Goal: Transaction & Acquisition: Obtain resource

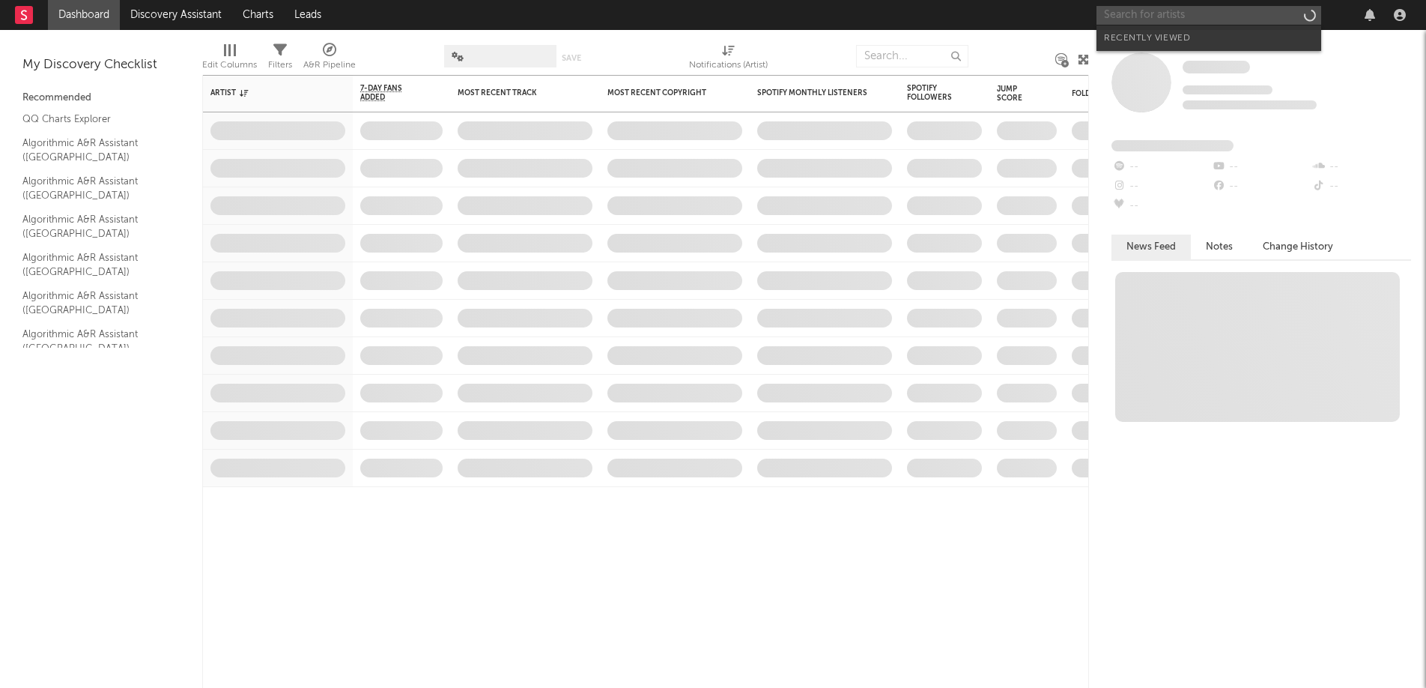
click at [1186, 18] on input "text" at bounding box center [1209, 15] width 225 height 19
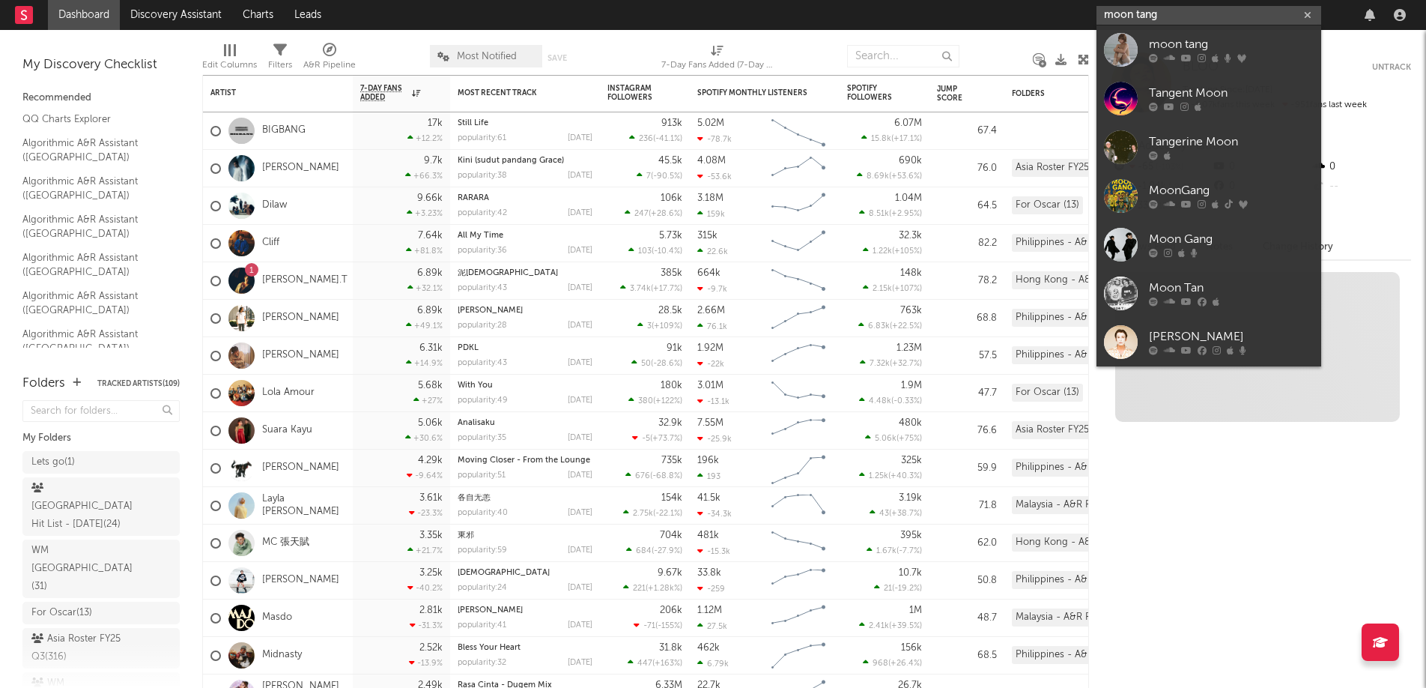
type input "moon tang"
click at [1250, 28] on link "moon tang" at bounding box center [1209, 49] width 225 height 49
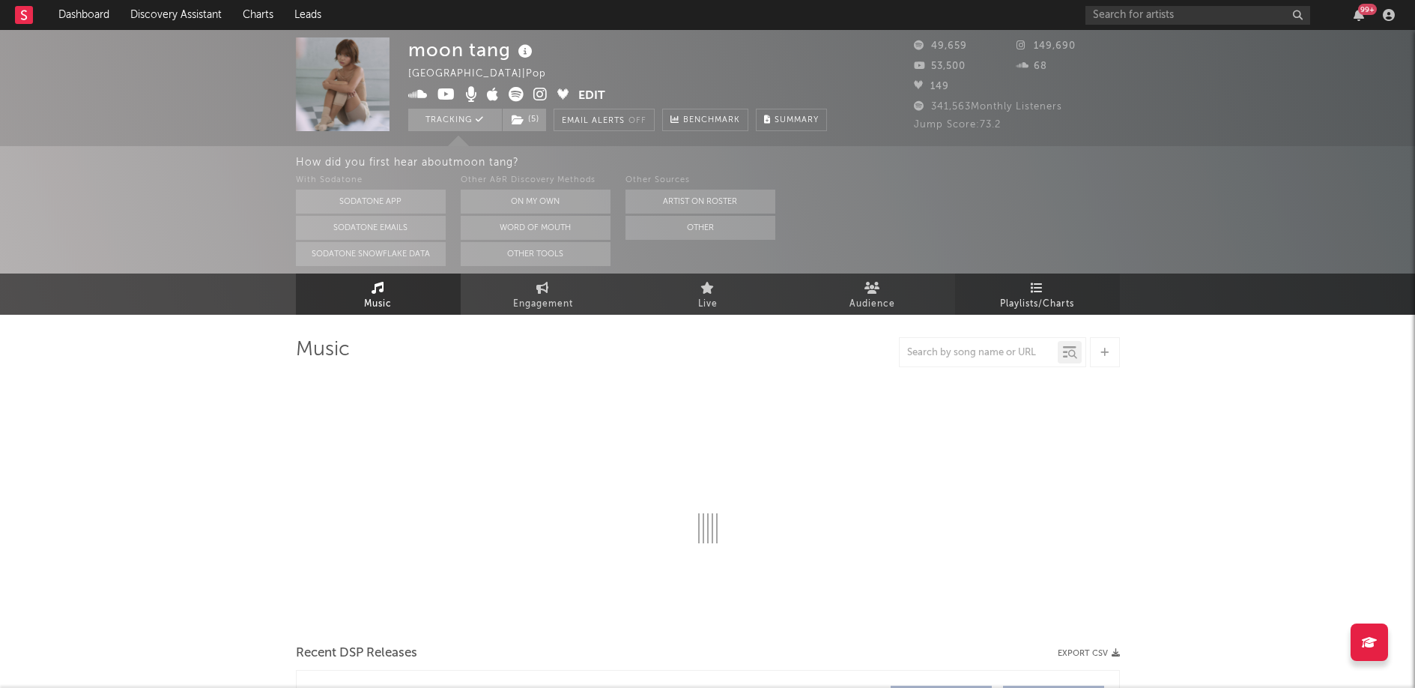
click at [1026, 298] on span "Playlists/Charts" at bounding box center [1037, 304] width 74 height 18
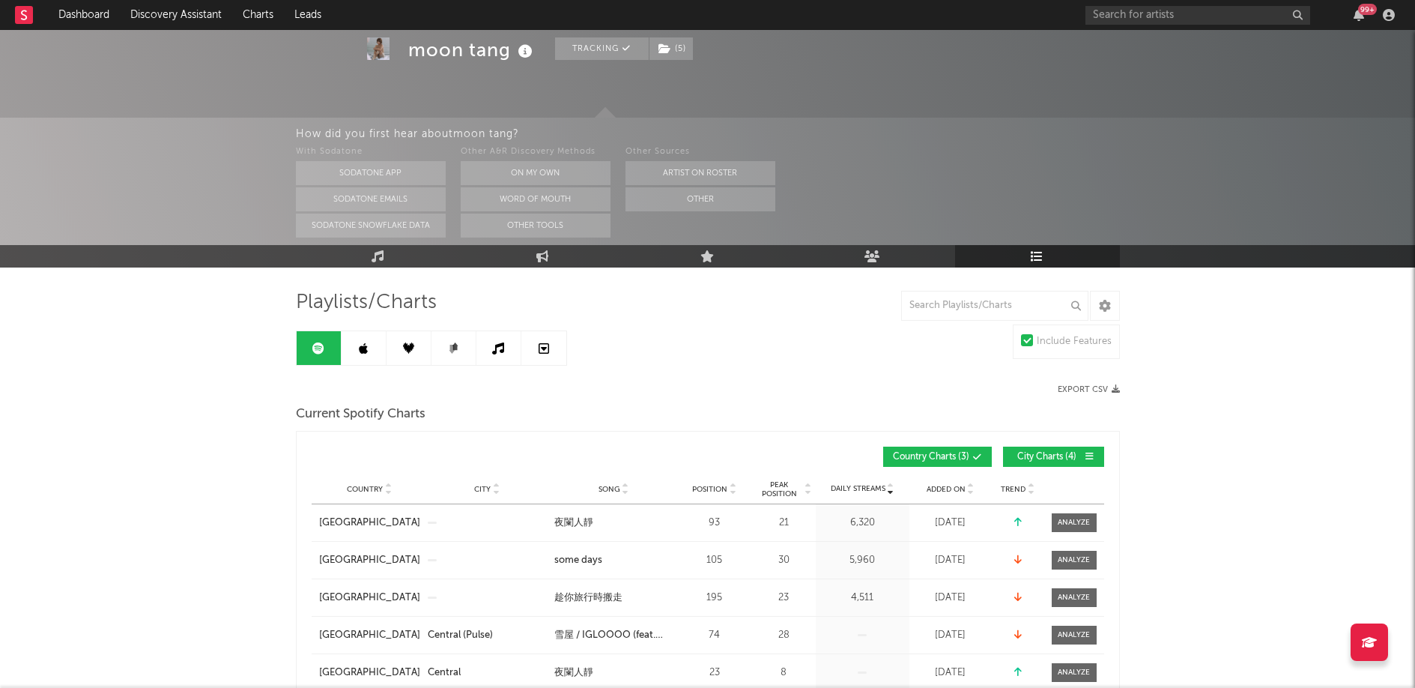
scroll to position [232, 0]
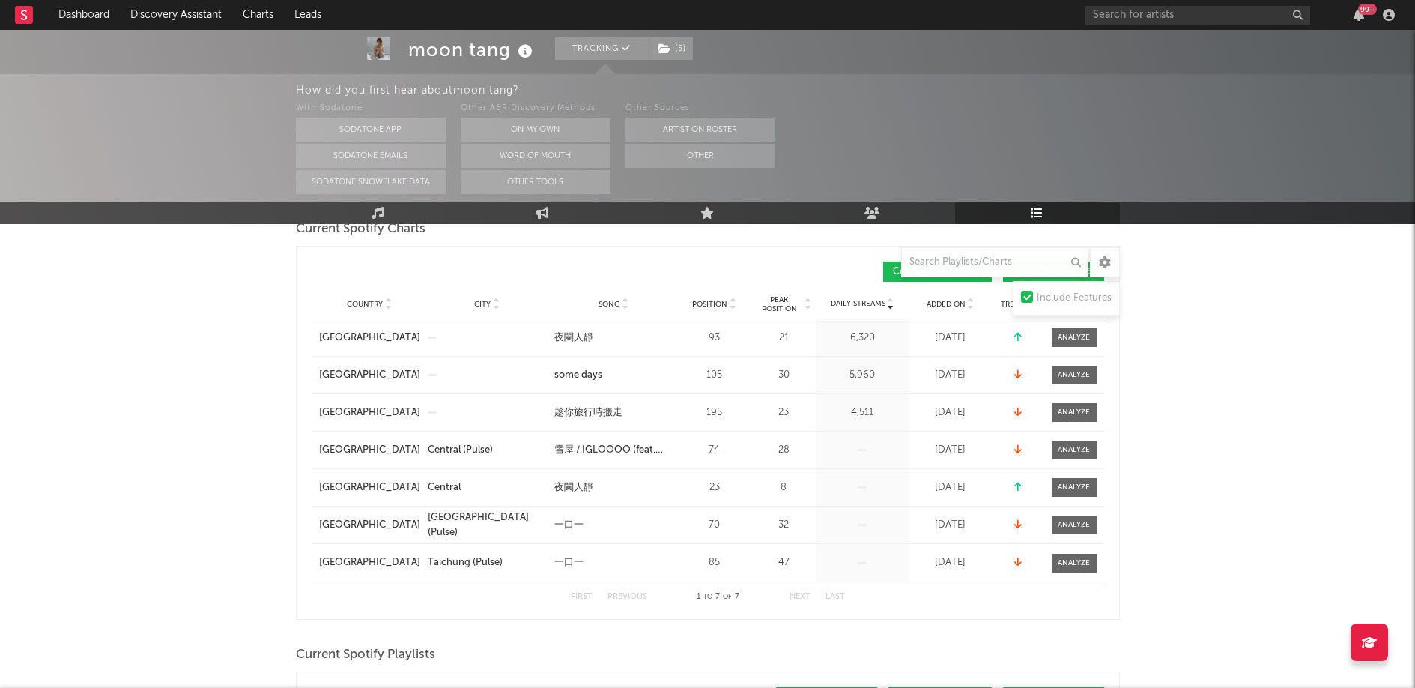
drag, startPoint x: 1203, startPoint y: 306, endPoint x: 1086, endPoint y: 330, distance: 119.2
click at [773, 261] on div "Country Charts ( 3 ) City Charts ( 4 )" at bounding box center [906, 271] width 396 height 20
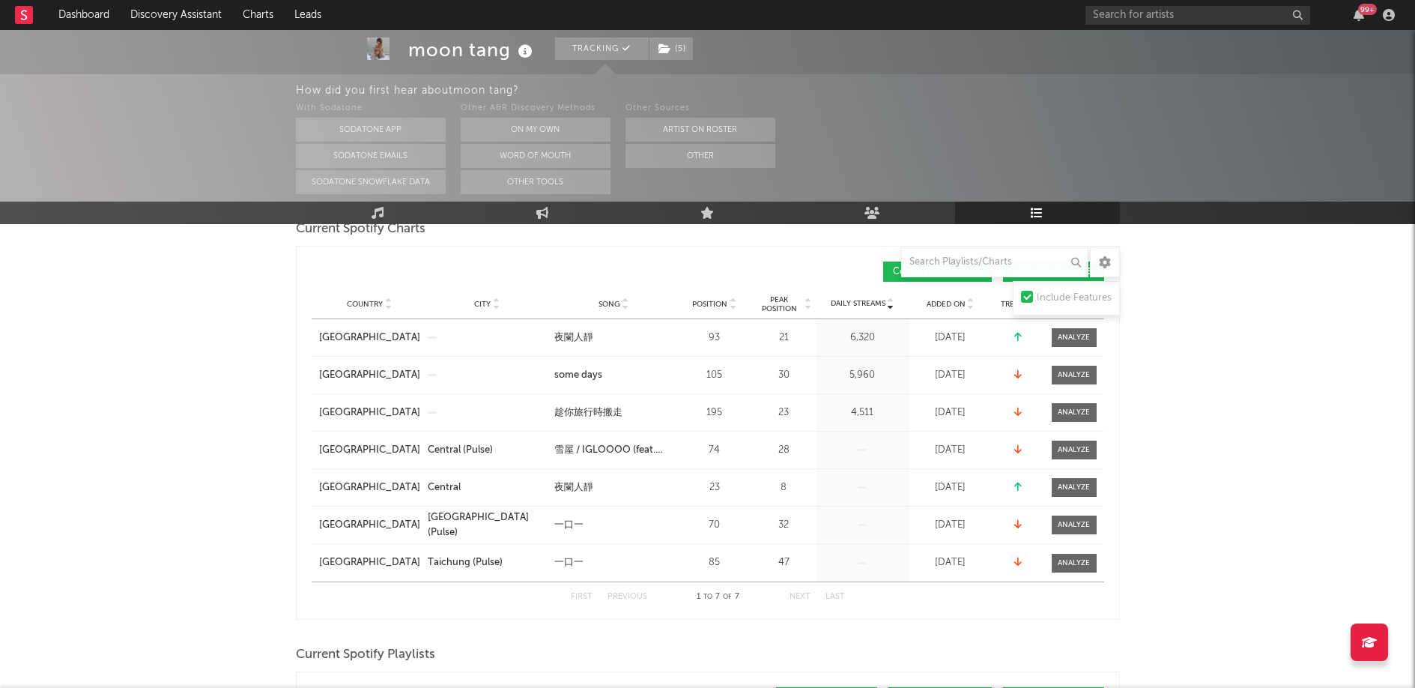
click at [775, 264] on div "Country Charts ( 3 ) City Charts ( 4 )" at bounding box center [906, 271] width 396 height 20
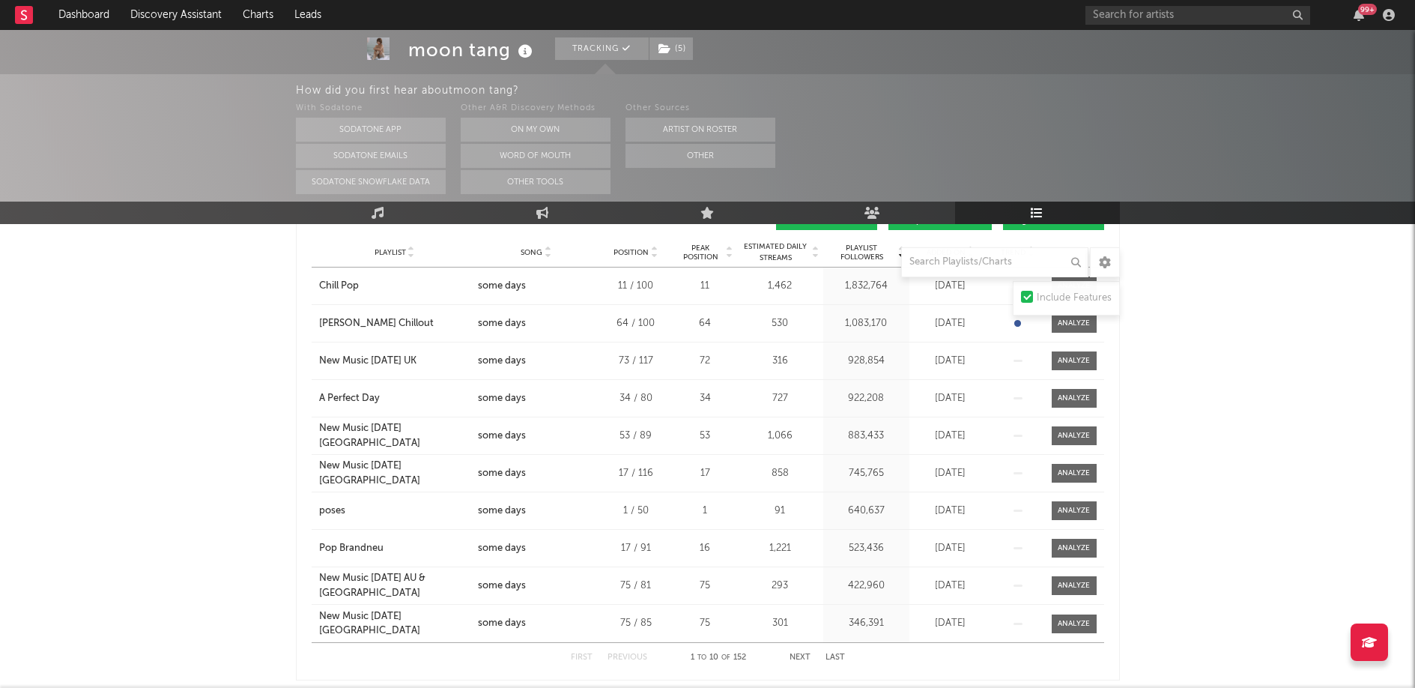
scroll to position [706, 0]
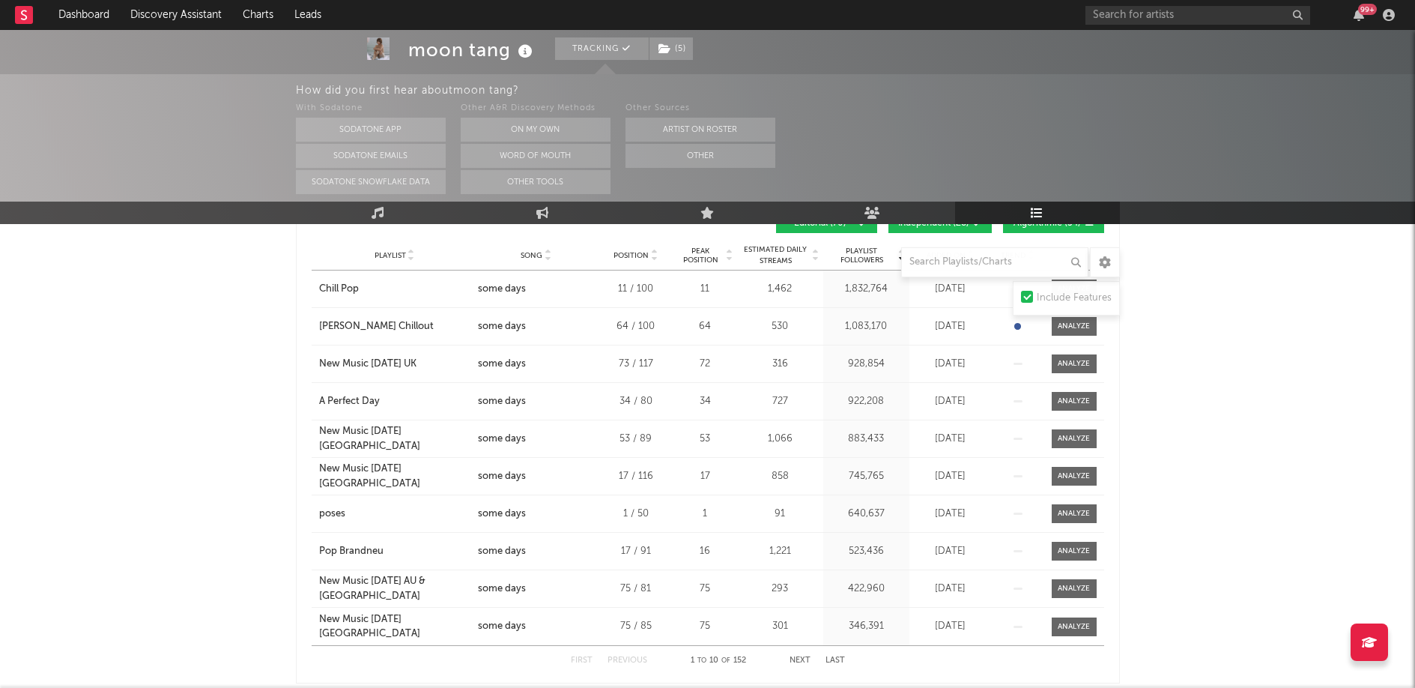
click at [1077, 298] on div "Include Features" at bounding box center [1074, 298] width 75 height 18
click at [1021, 298] on input "Include Features" at bounding box center [1021, 298] width 0 height 18
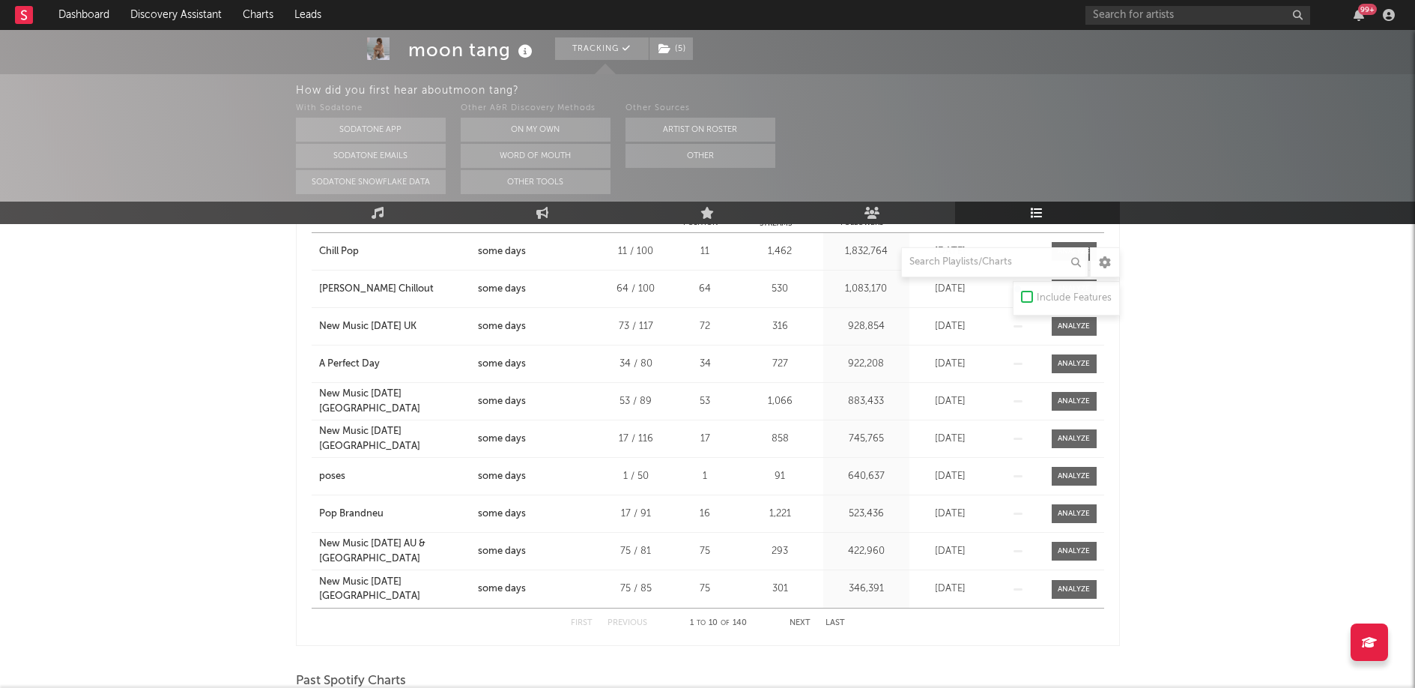
click at [1079, 299] on div "Include Features" at bounding box center [1074, 298] width 75 height 18
click at [1021, 299] on input "Include Features" at bounding box center [1021, 298] width 0 height 18
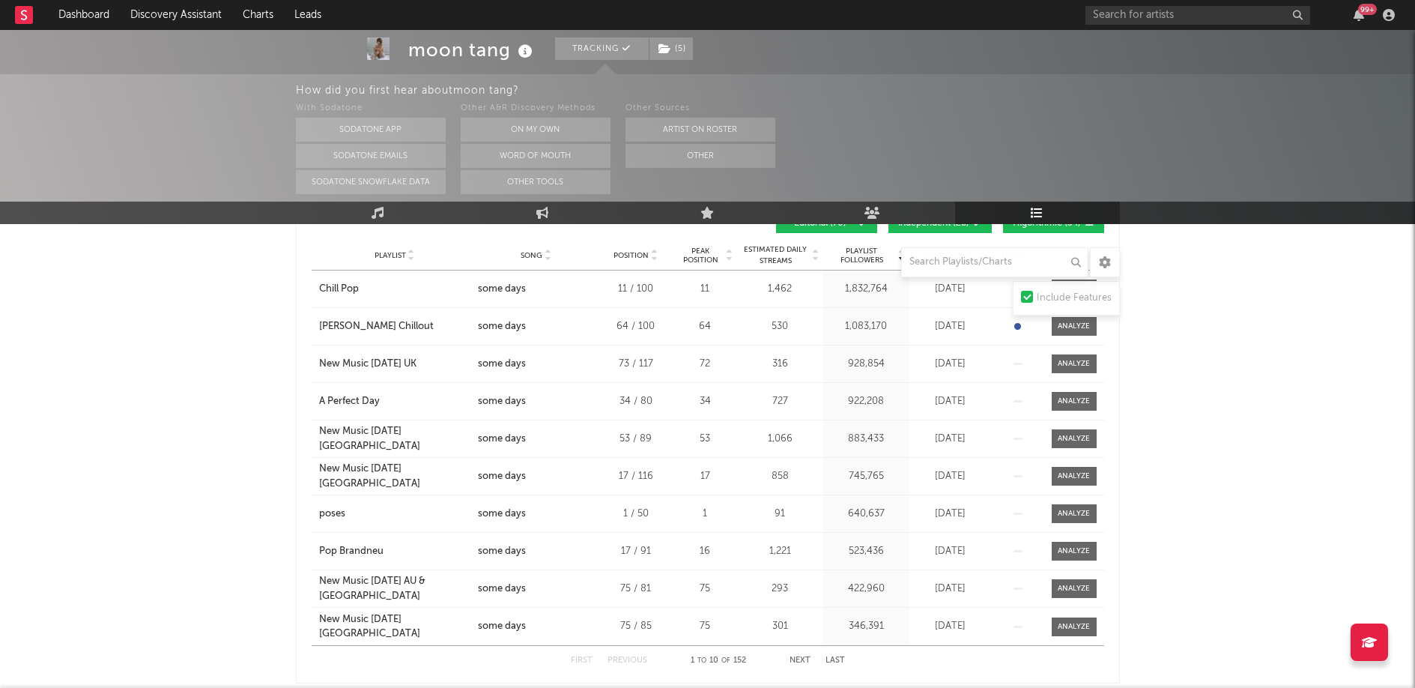
click at [1079, 299] on div "Include Features" at bounding box center [1074, 298] width 75 height 18
click at [1021, 299] on input "Include Features" at bounding box center [1021, 298] width 0 height 18
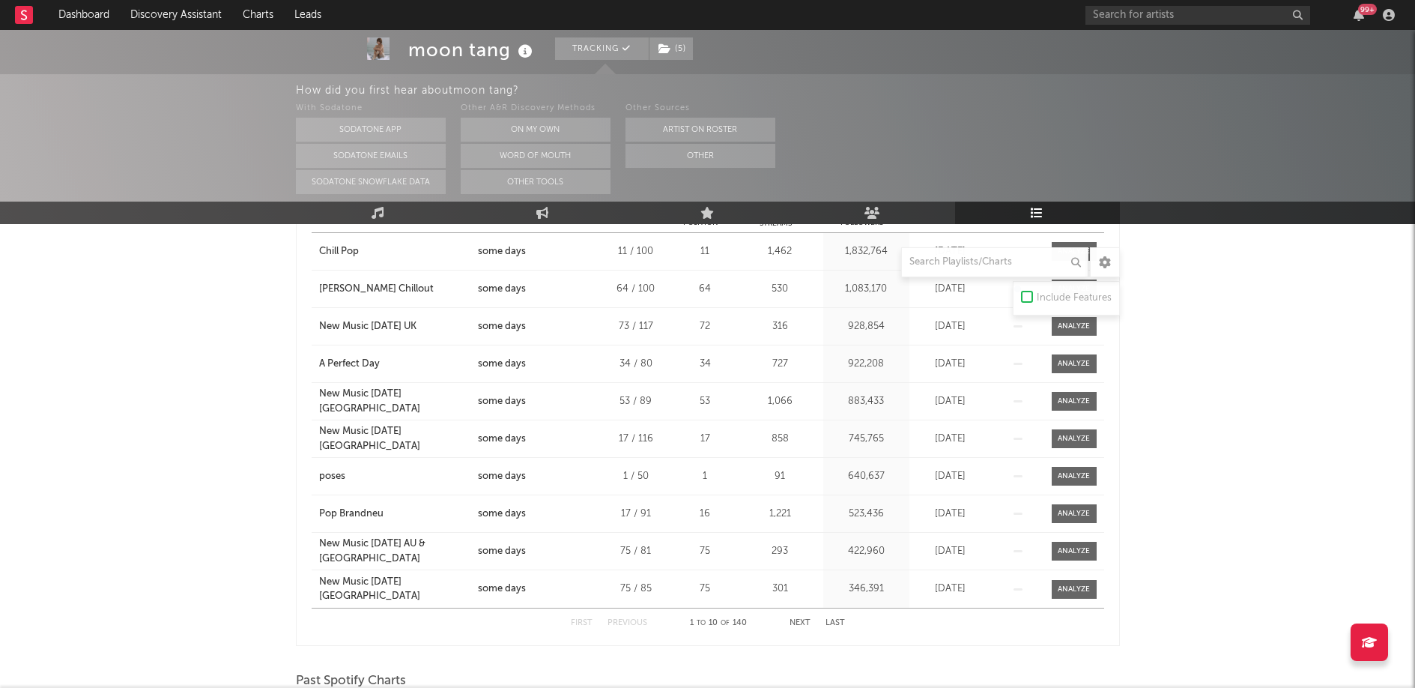
click at [1079, 299] on div "Include Features" at bounding box center [1074, 298] width 75 height 18
click at [1021, 299] on input "Include Features" at bounding box center [1021, 298] width 0 height 18
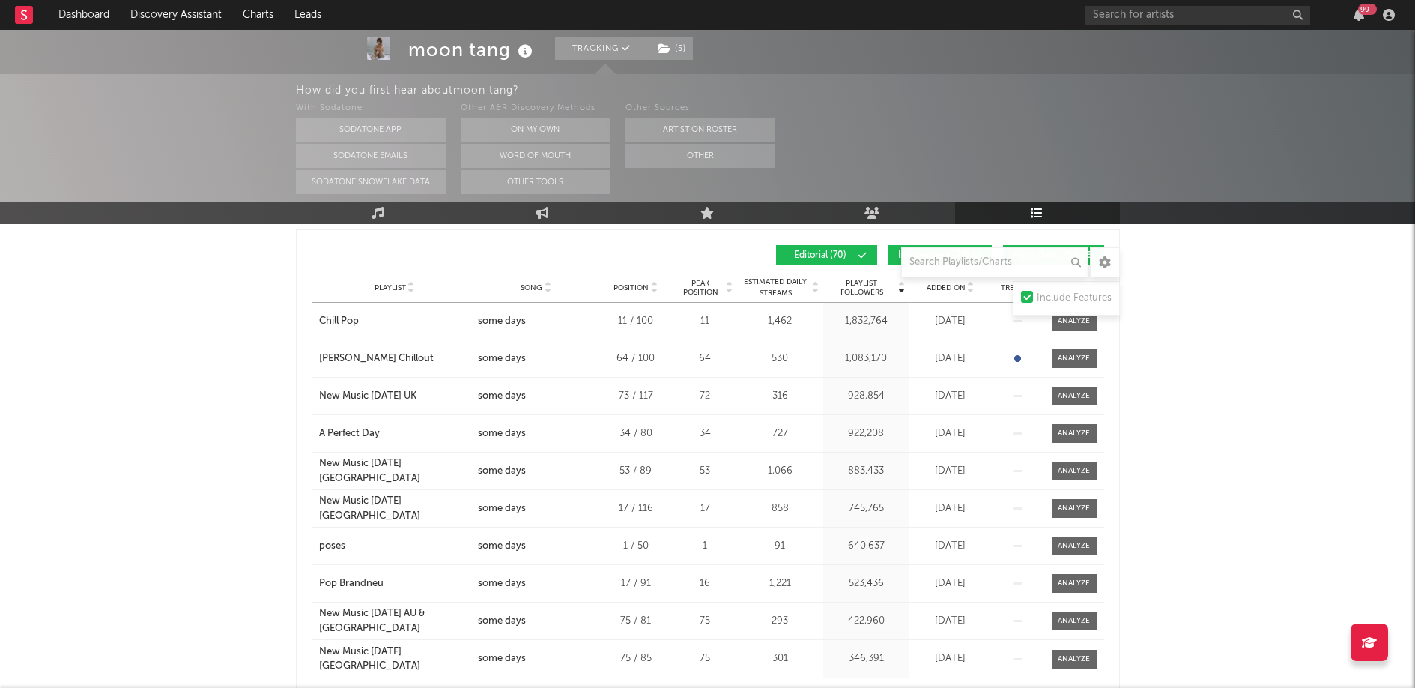
scroll to position [658, 0]
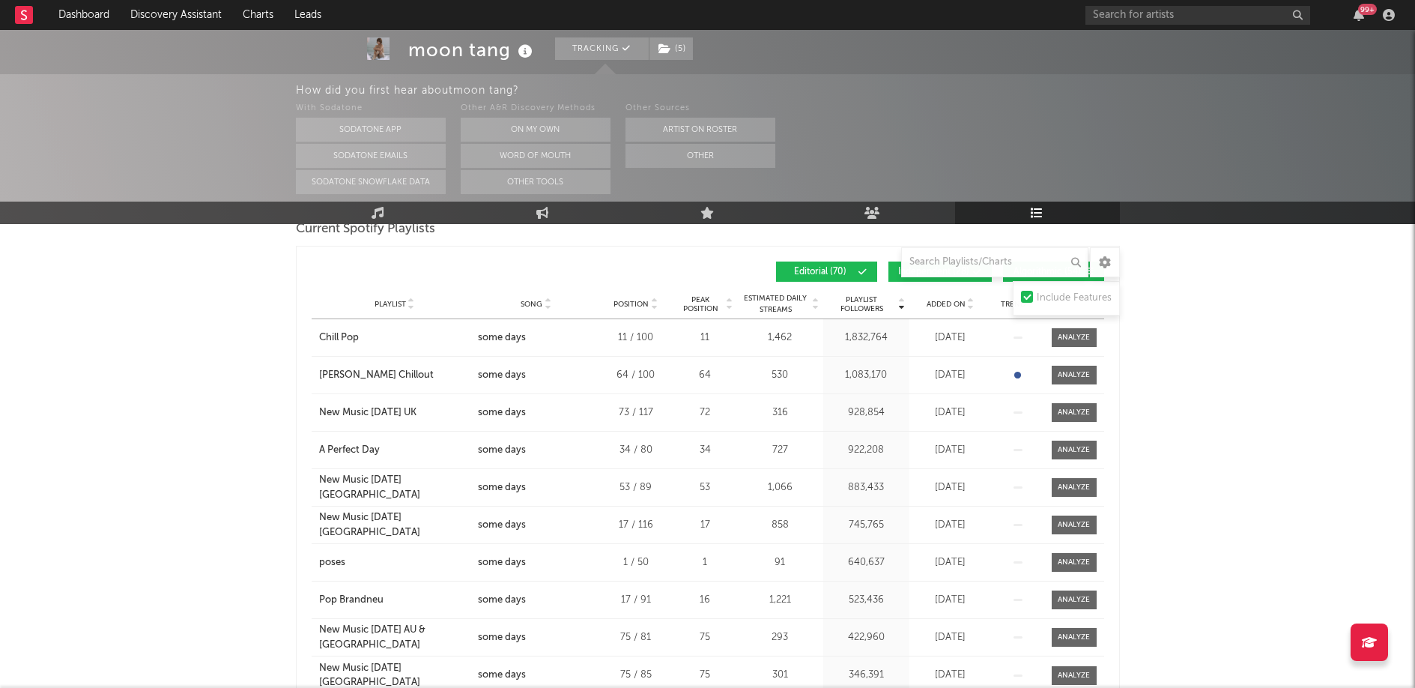
click at [1114, 257] on div at bounding box center [1105, 262] width 30 height 30
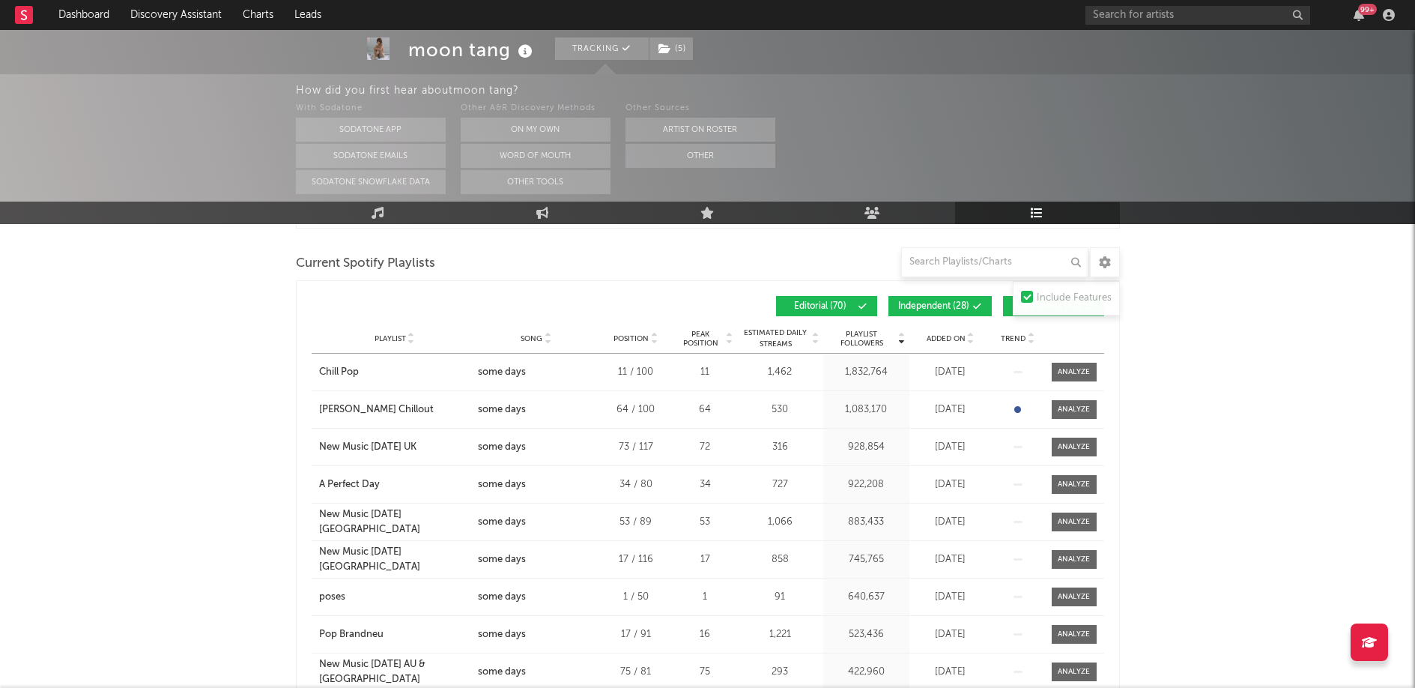
scroll to position [620, 0]
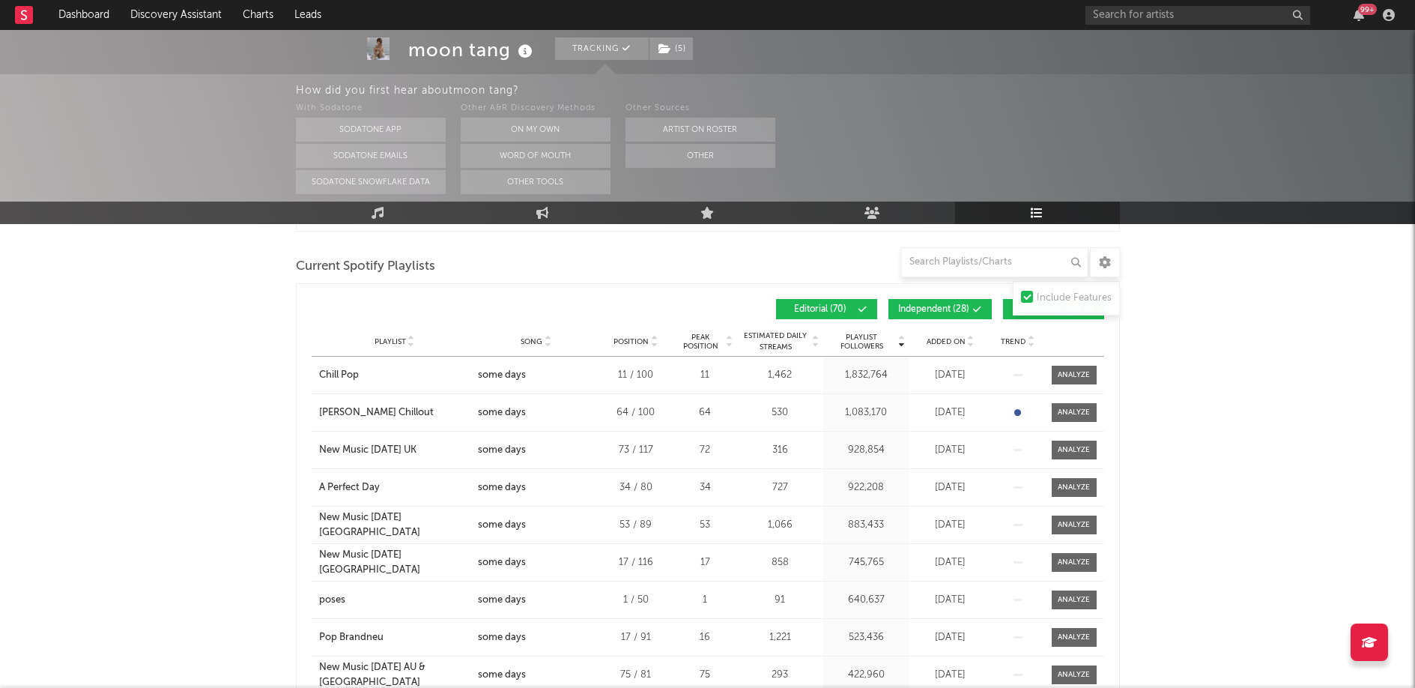
click at [1018, 414] on icon at bounding box center [1017, 412] width 7 height 7
click at [1013, 409] on div at bounding box center [1018, 412] width 45 height 15
click at [1014, 410] on icon at bounding box center [1017, 412] width 7 height 7
click at [1023, 338] on span "Trend" at bounding box center [1013, 341] width 25 height 9
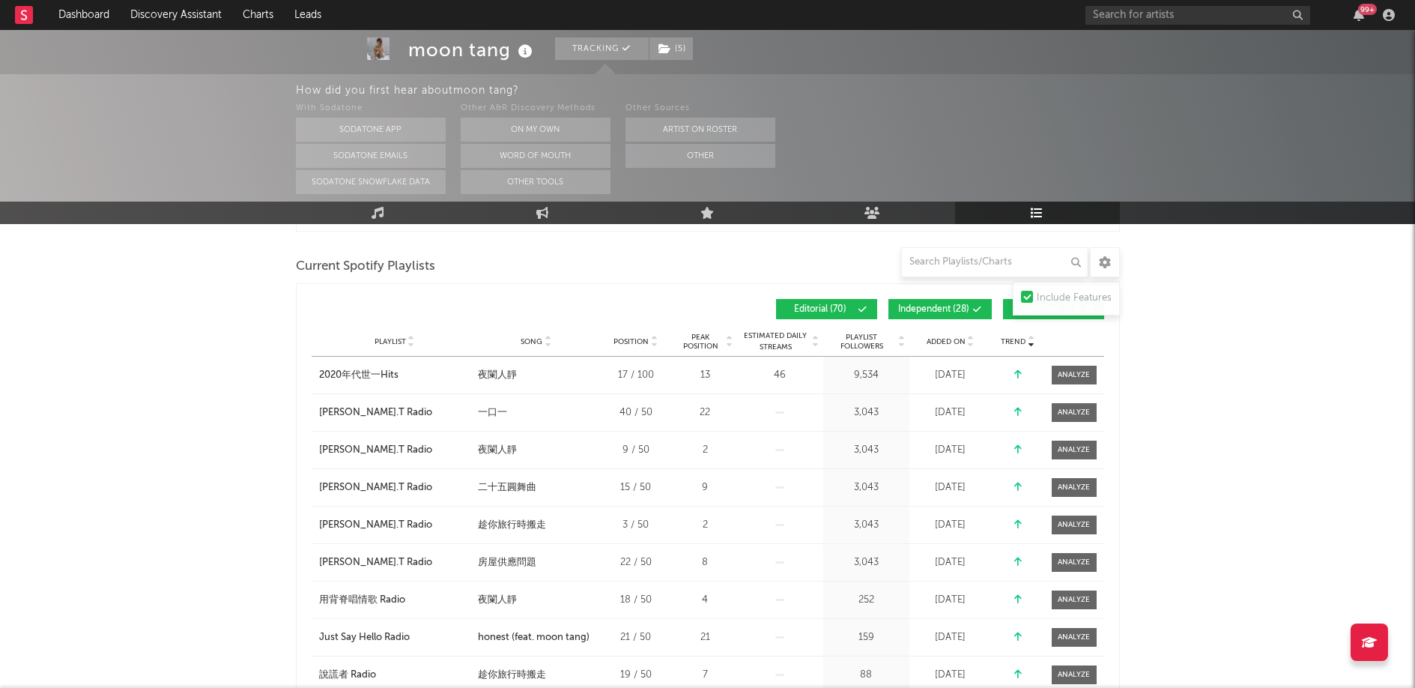
scroll to position [623, 0]
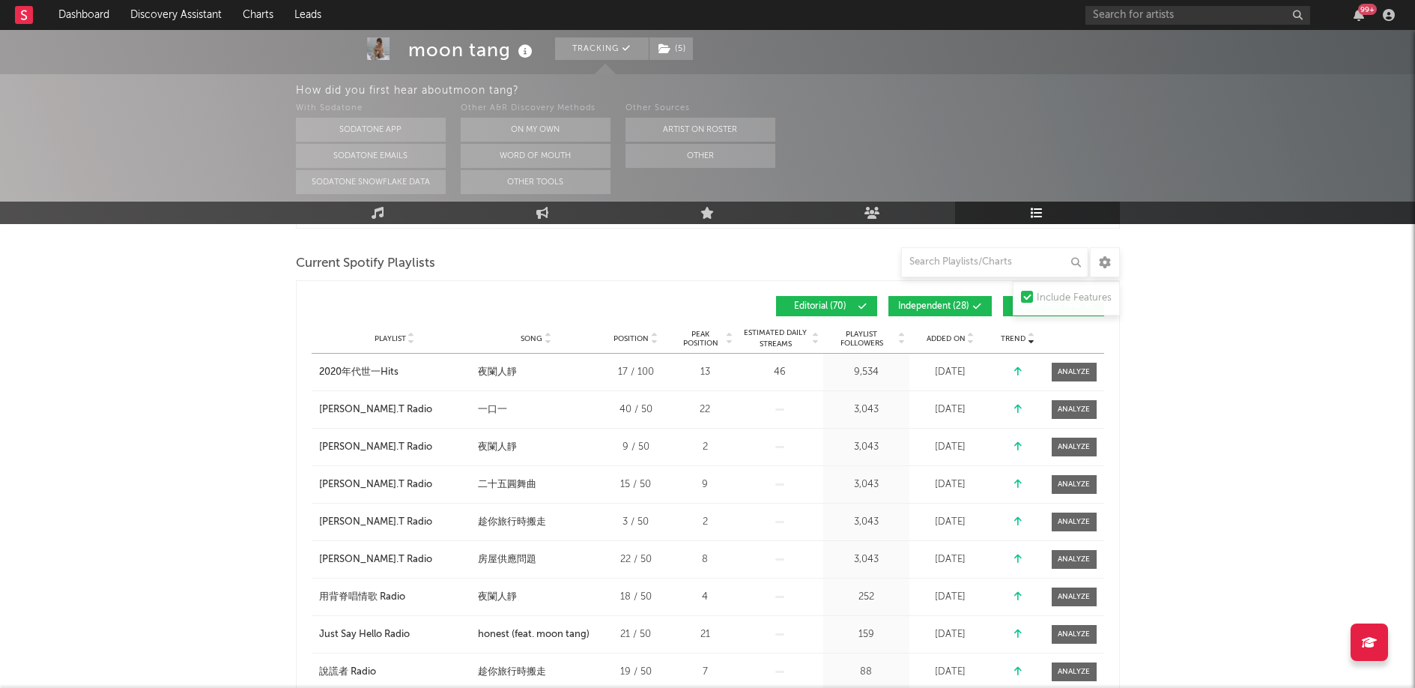
click at [856, 333] on span "Playlist Followers" at bounding box center [862, 339] width 70 height 18
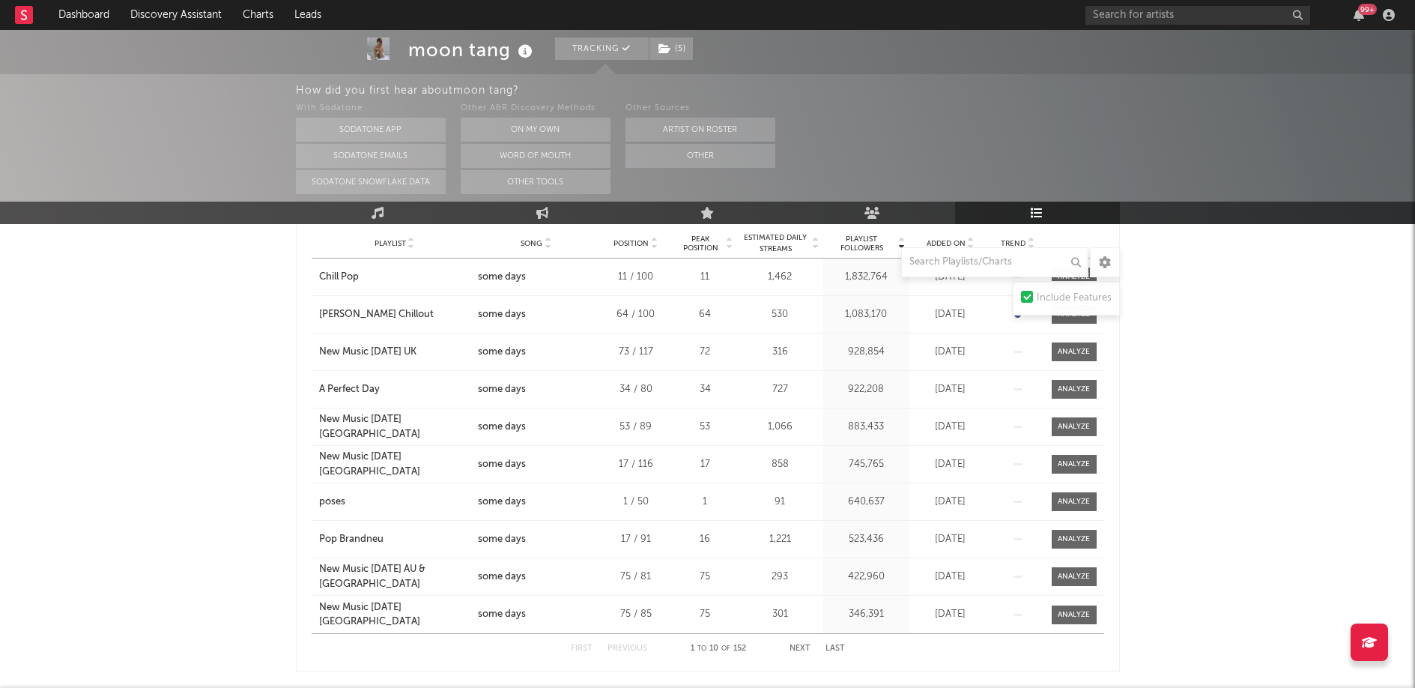
scroll to position [684, 0]
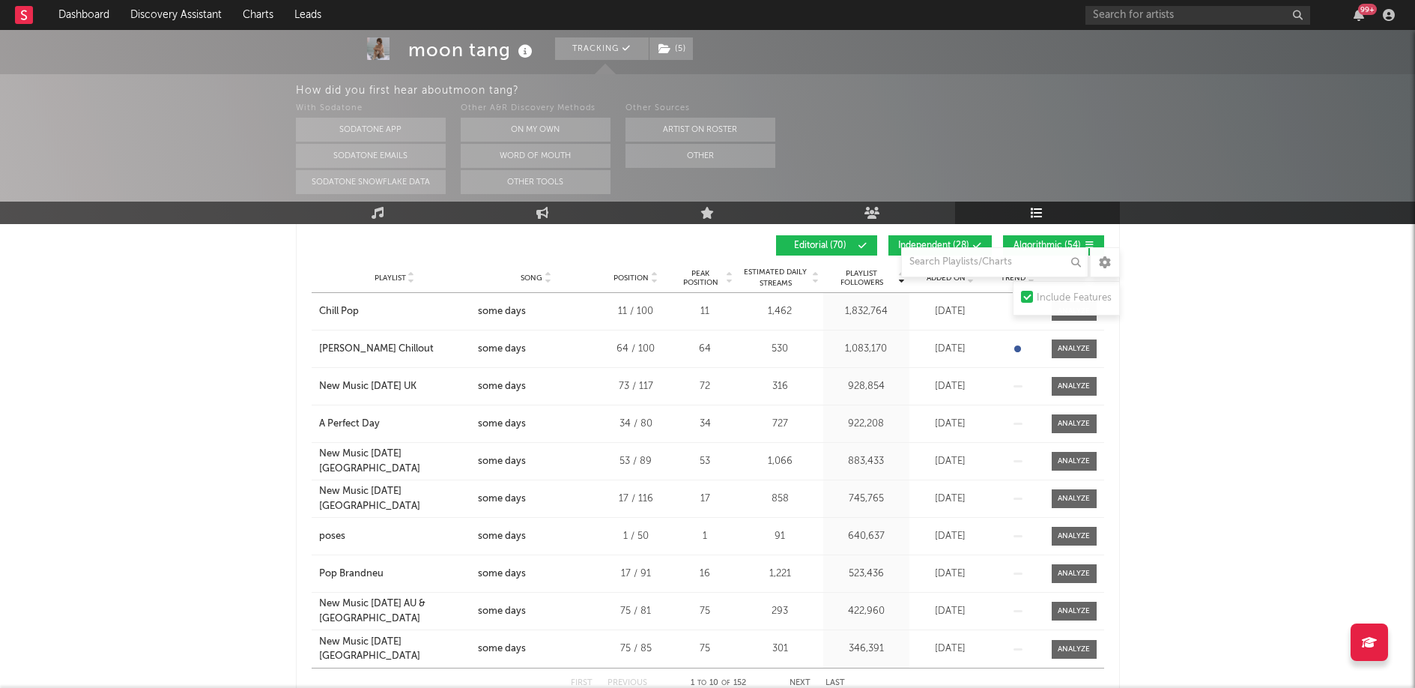
click at [630, 269] on div "Playlist City Song Position Peak Position Estimated Daily Streams Playlist Foll…" at bounding box center [708, 278] width 793 height 30
click at [628, 272] on div "Position" at bounding box center [635, 277] width 67 height 11
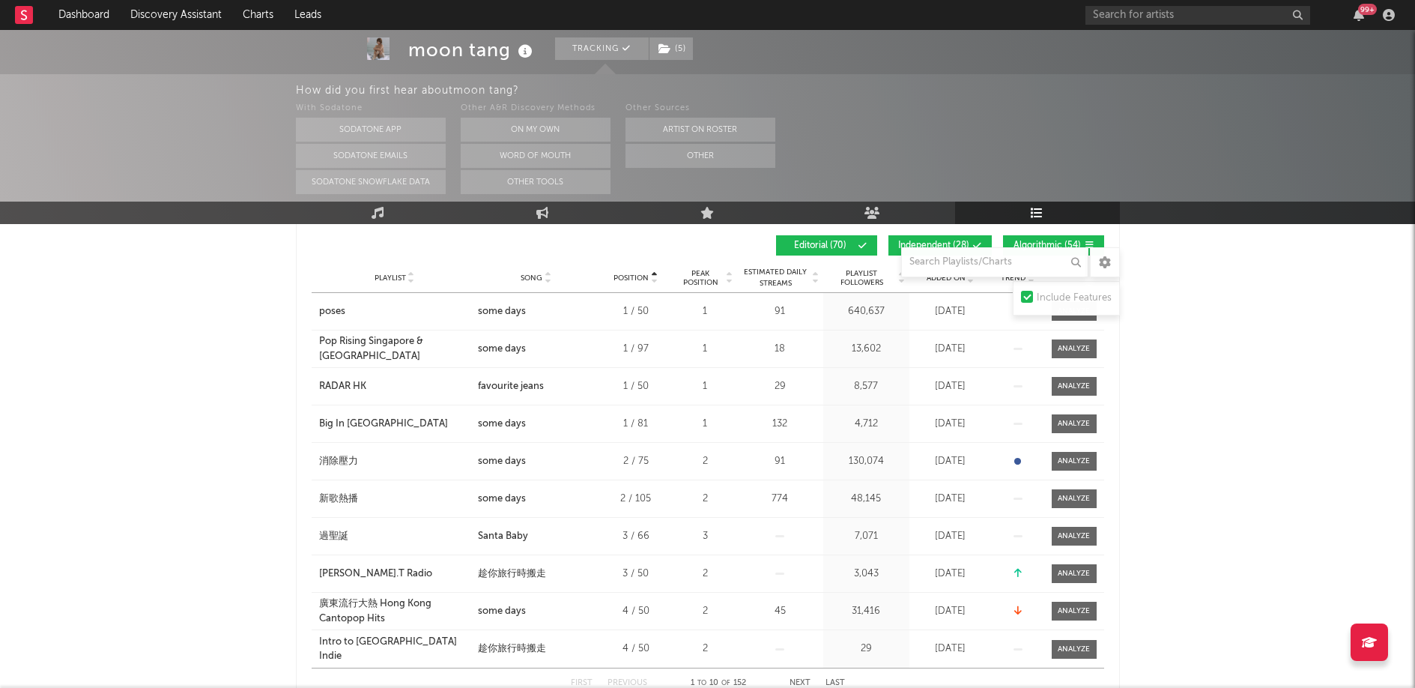
click at [869, 281] on span "Playlist Followers" at bounding box center [862, 278] width 70 height 18
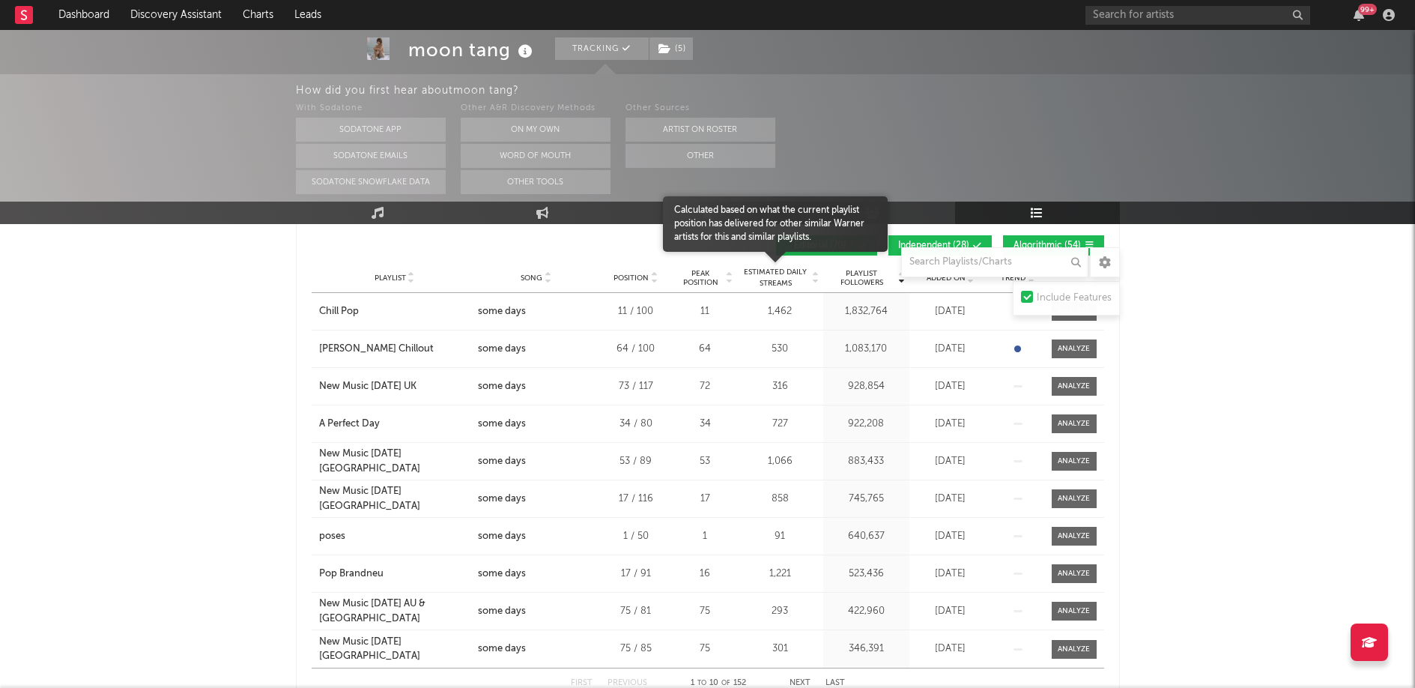
click at [790, 276] on span "Estimated Daily Streams" at bounding box center [776, 278] width 70 height 22
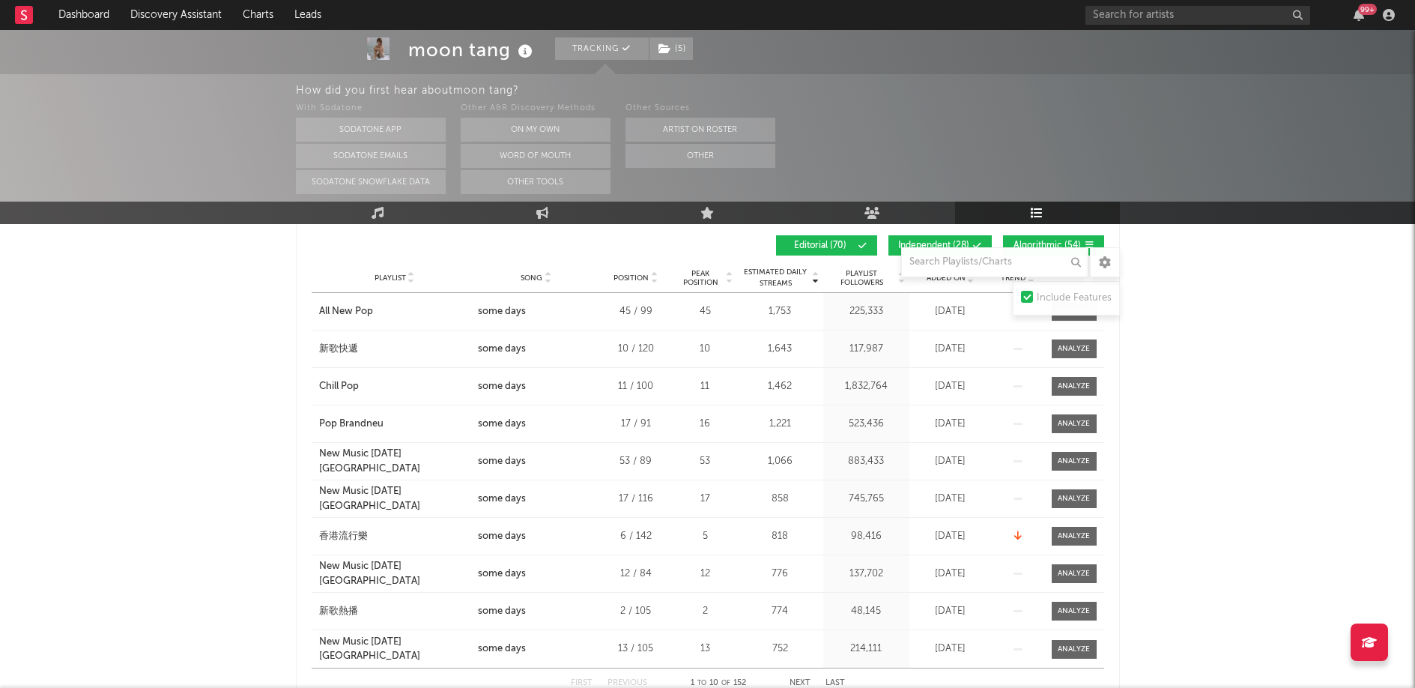
click at [888, 271] on span "Playlist Followers" at bounding box center [862, 278] width 70 height 18
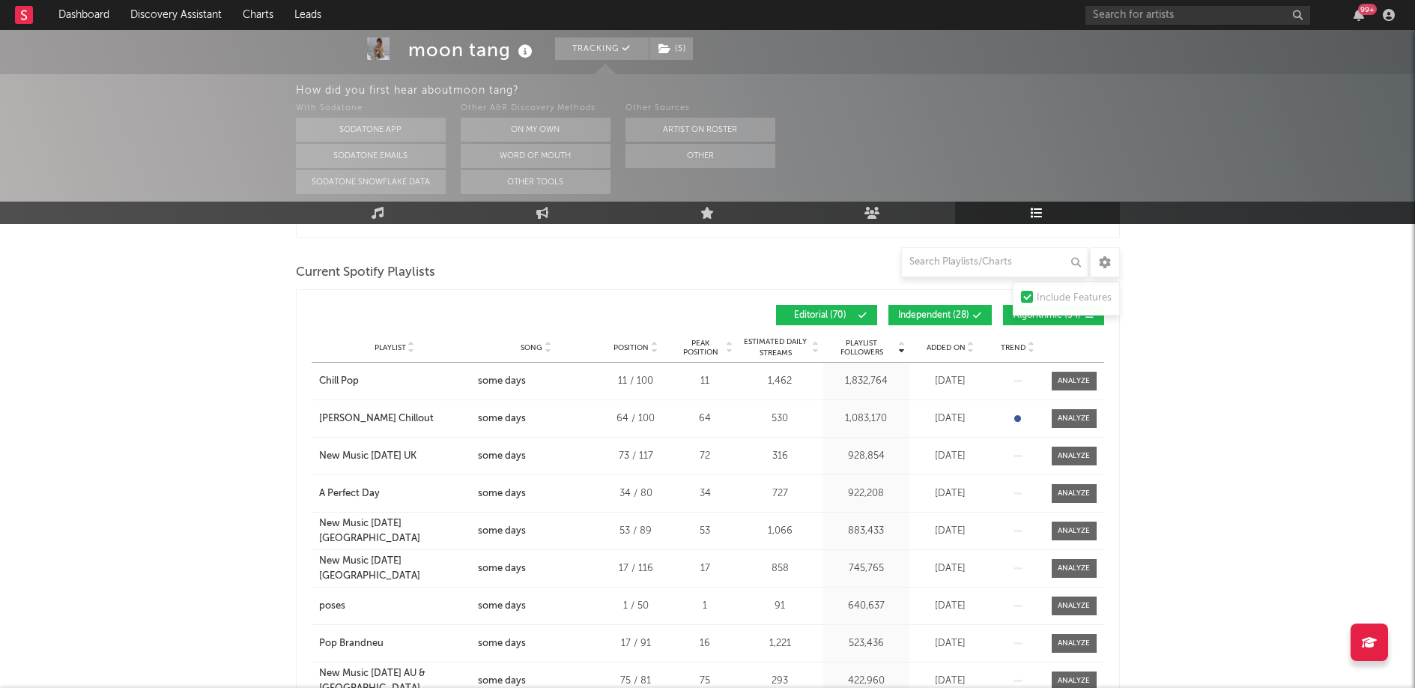
scroll to position [611, 0]
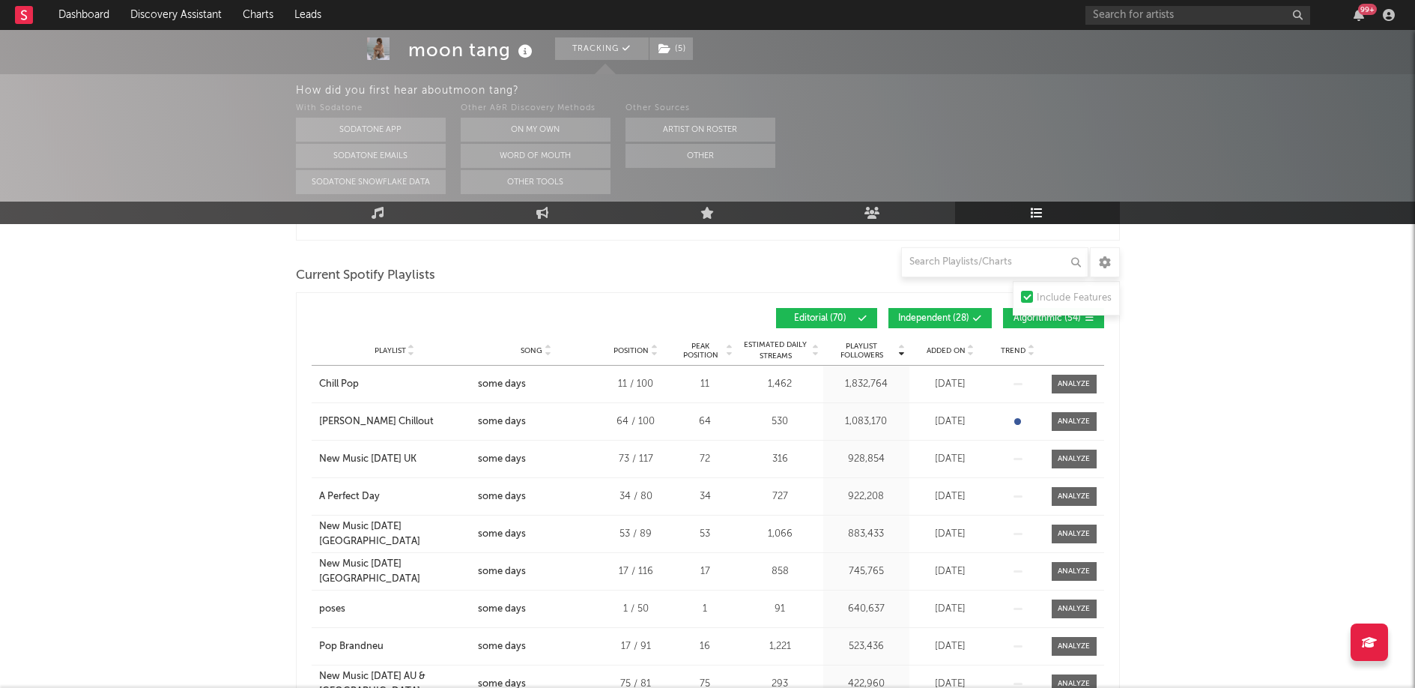
click at [1057, 291] on div "Include Features" at bounding box center [1074, 298] width 75 height 18
click at [1021, 291] on input "Include Features" at bounding box center [1021, 298] width 0 height 18
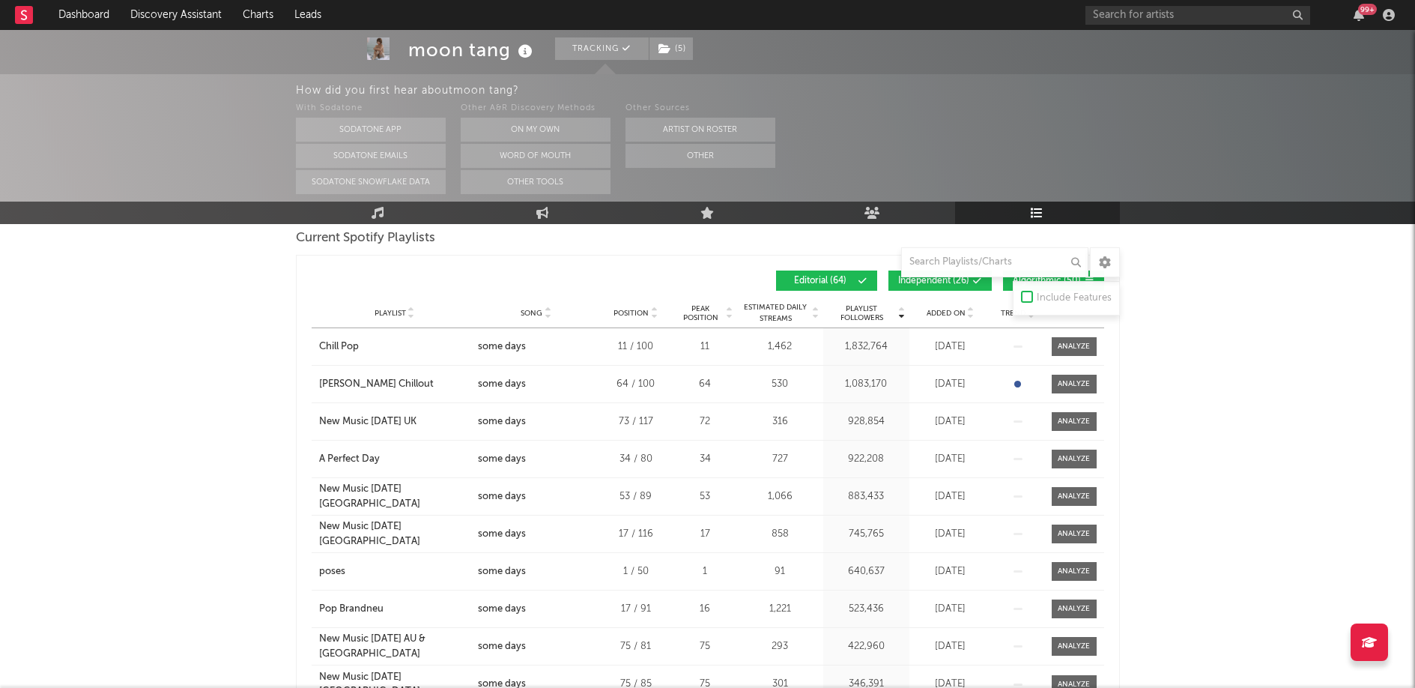
click at [1057, 291] on div "Include Features" at bounding box center [1074, 298] width 75 height 18
click at [1021, 291] on input "Include Features" at bounding box center [1021, 298] width 0 height 18
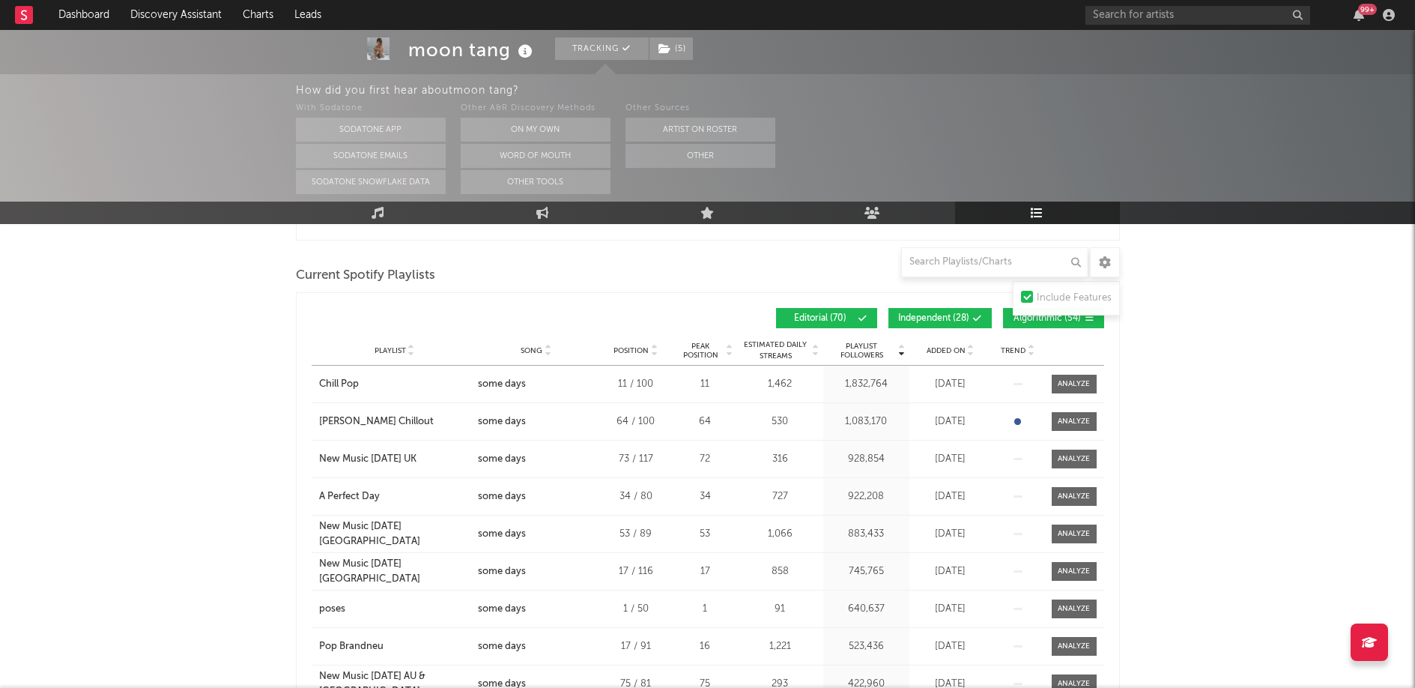
click at [1096, 261] on div at bounding box center [1105, 262] width 30 height 30
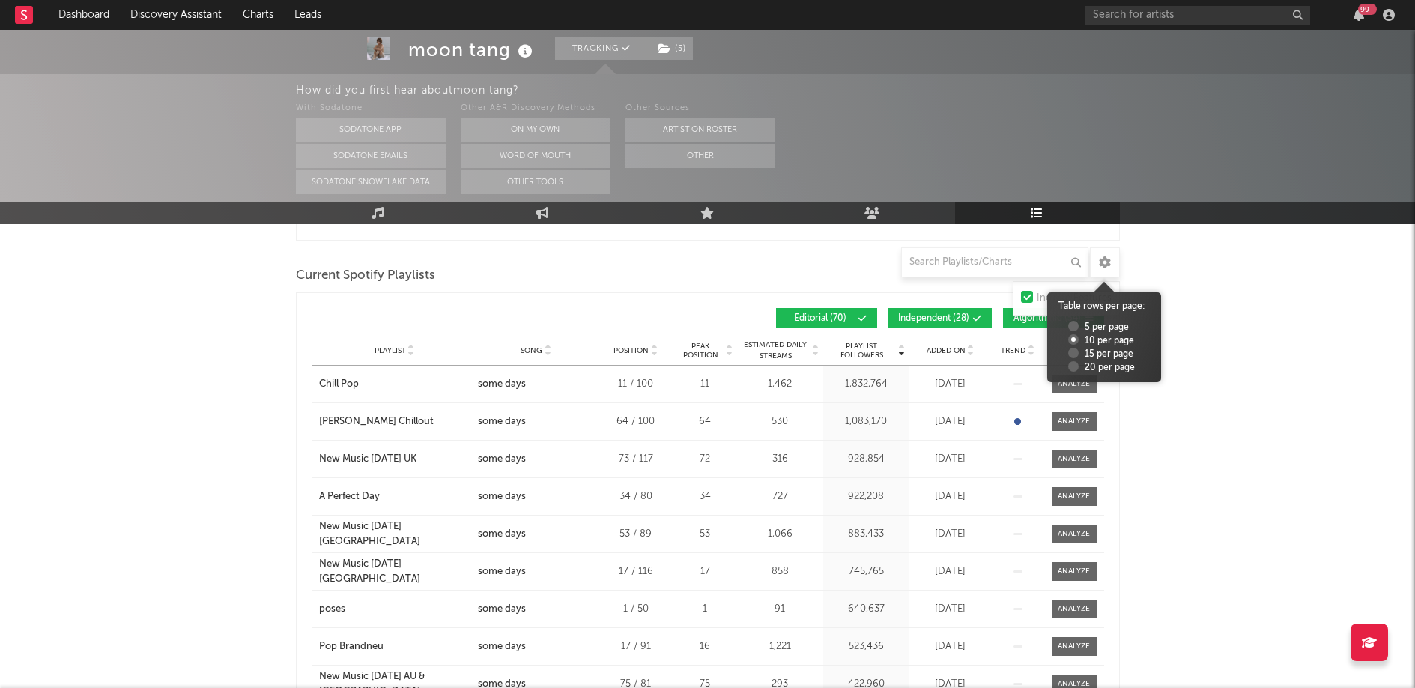
click at [1098, 361] on label "20 per page" at bounding box center [1101, 367] width 67 height 13
click at [1068, 361] on input "20 per page" at bounding box center [1064, 366] width 10 height 10
radio input "true"
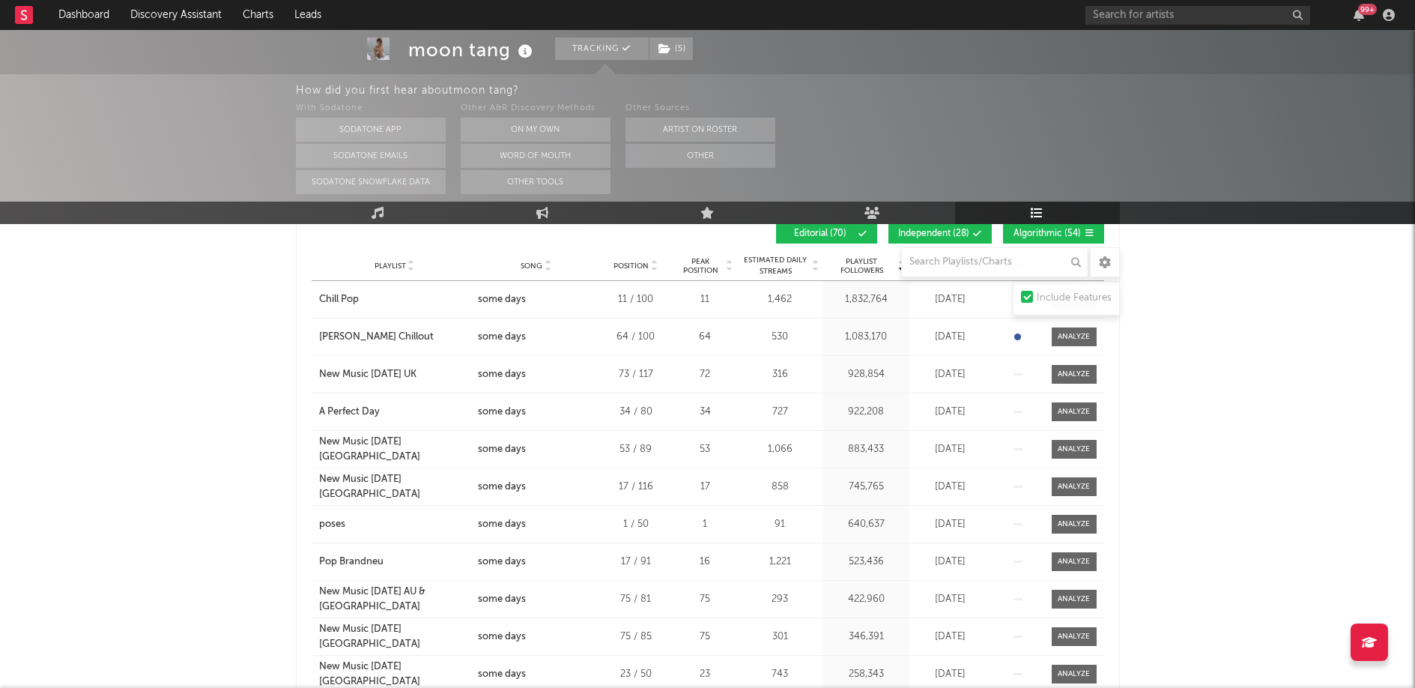
scroll to position [693, 0]
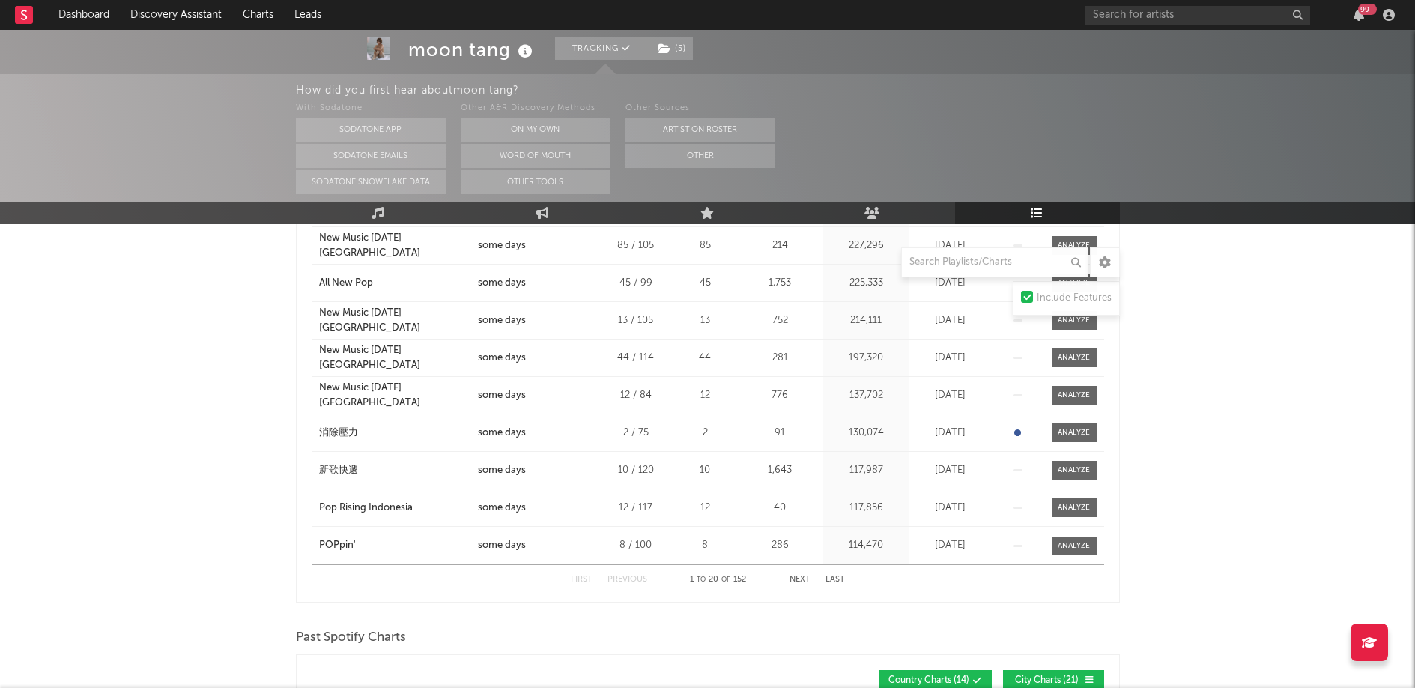
scroll to position [1028, 0]
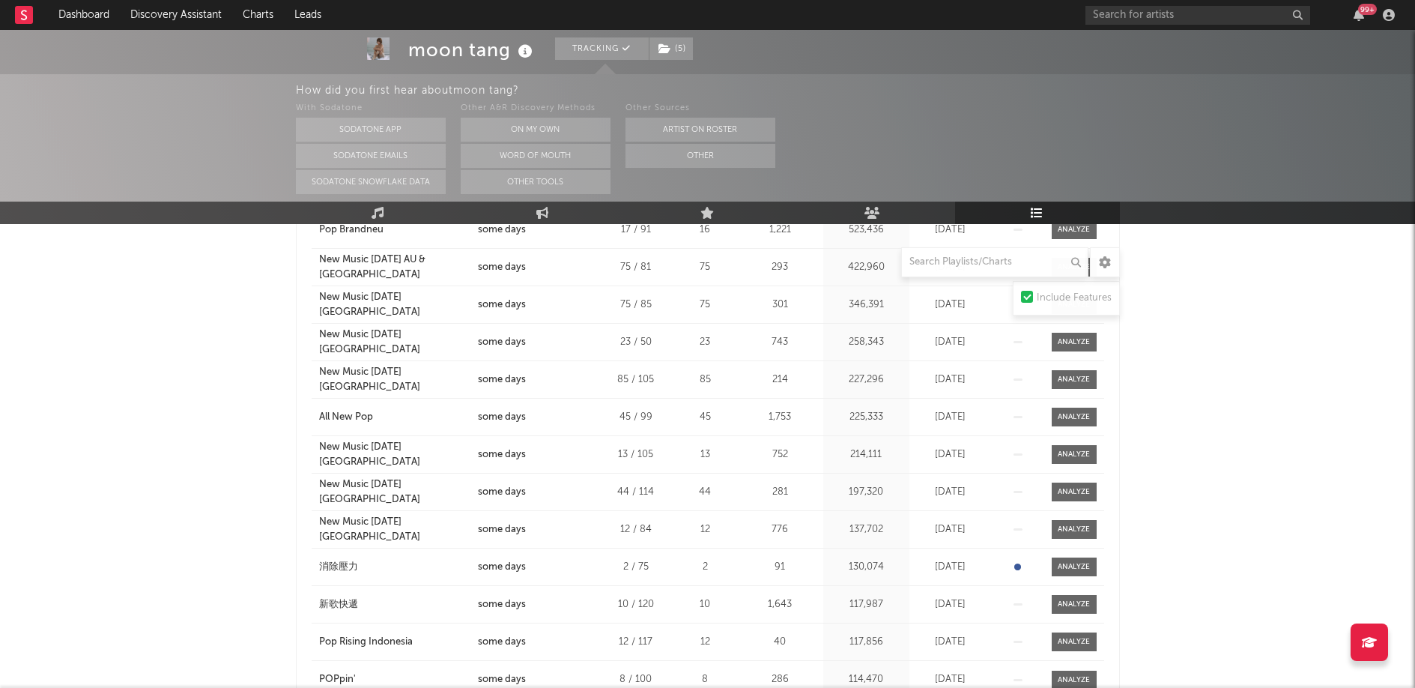
click at [496, 478] on div "Playlist New Music [DATE] Norway City Song some days Position 44 / 114 Peak Pos…" at bounding box center [708, 491] width 793 height 37
click at [496, 483] on div "Playlist New Music [DATE] Norway City Song some days Position 44 / 114 Peak Pos…" at bounding box center [708, 491] width 793 height 37
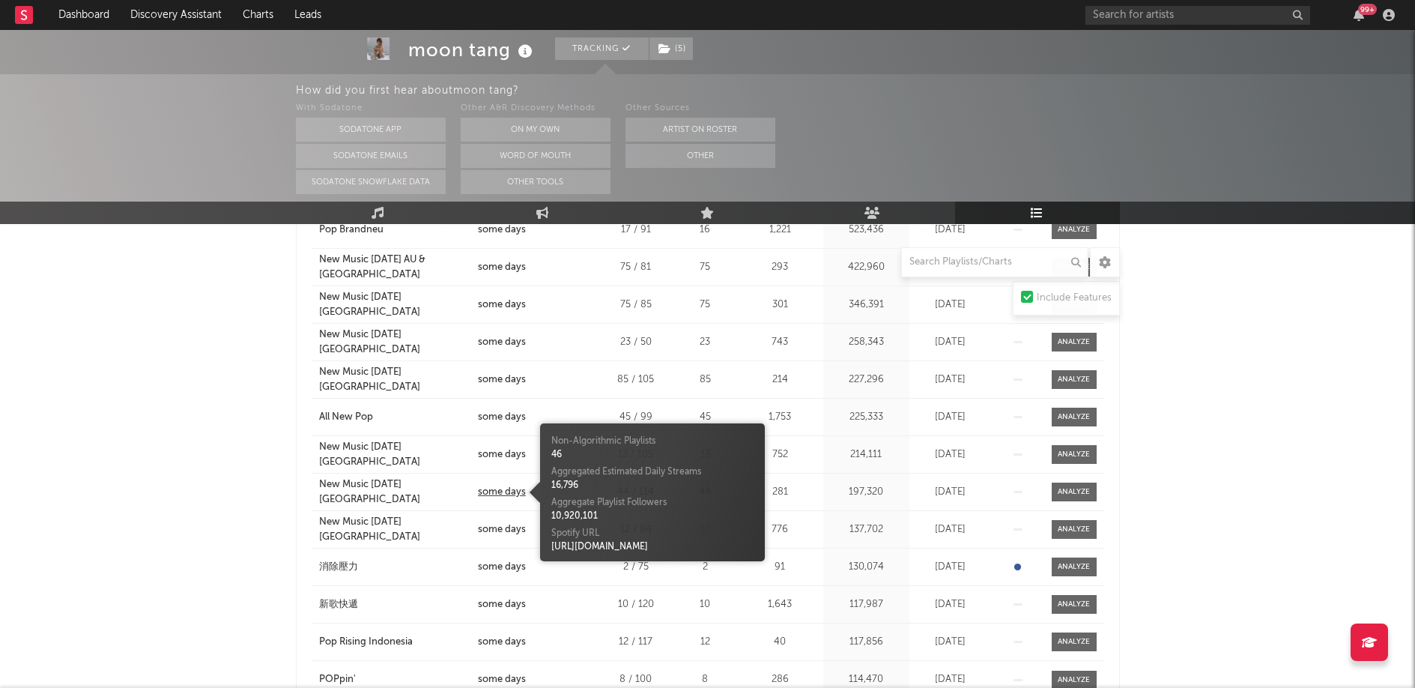
click at [497, 486] on div "some days" at bounding box center [502, 492] width 48 height 15
click at [509, 485] on div "some days" at bounding box center [502, 492] width 48 height 15
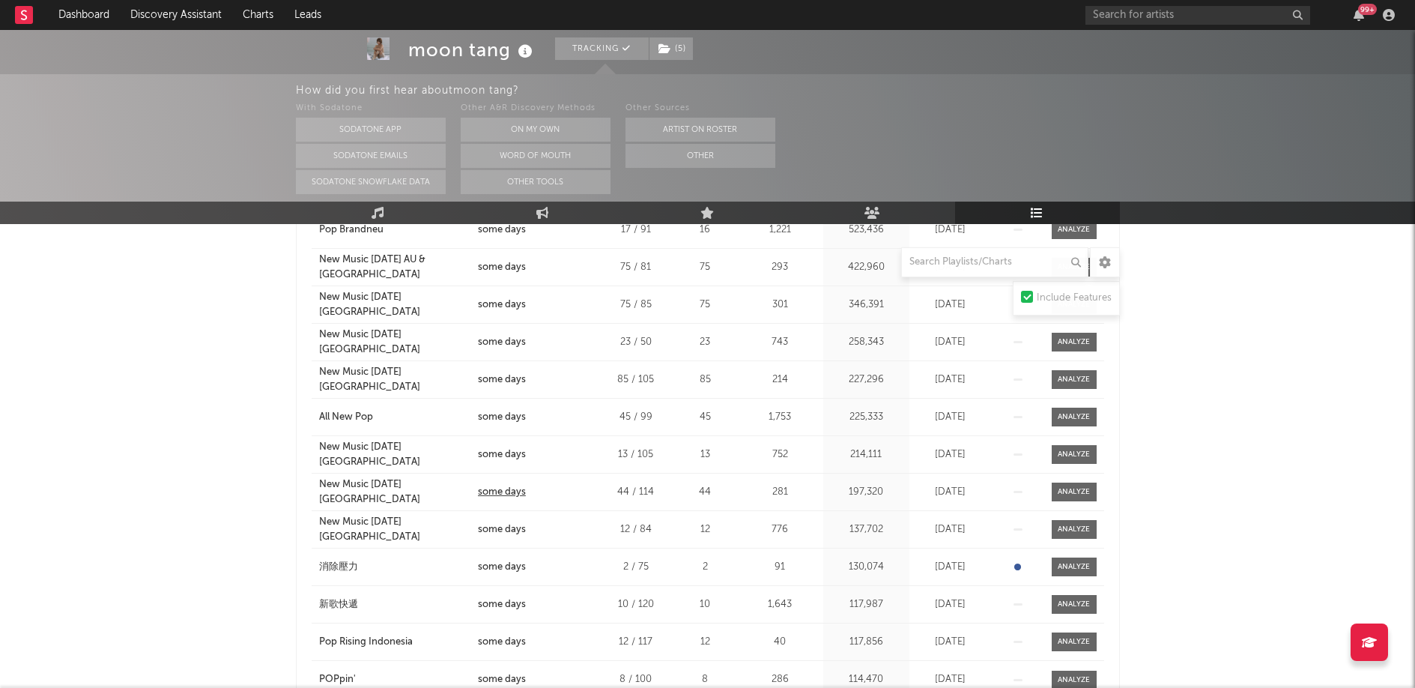
click at [509, 488] on div "some days" at bounding box center [502, 492] width 48 height 15
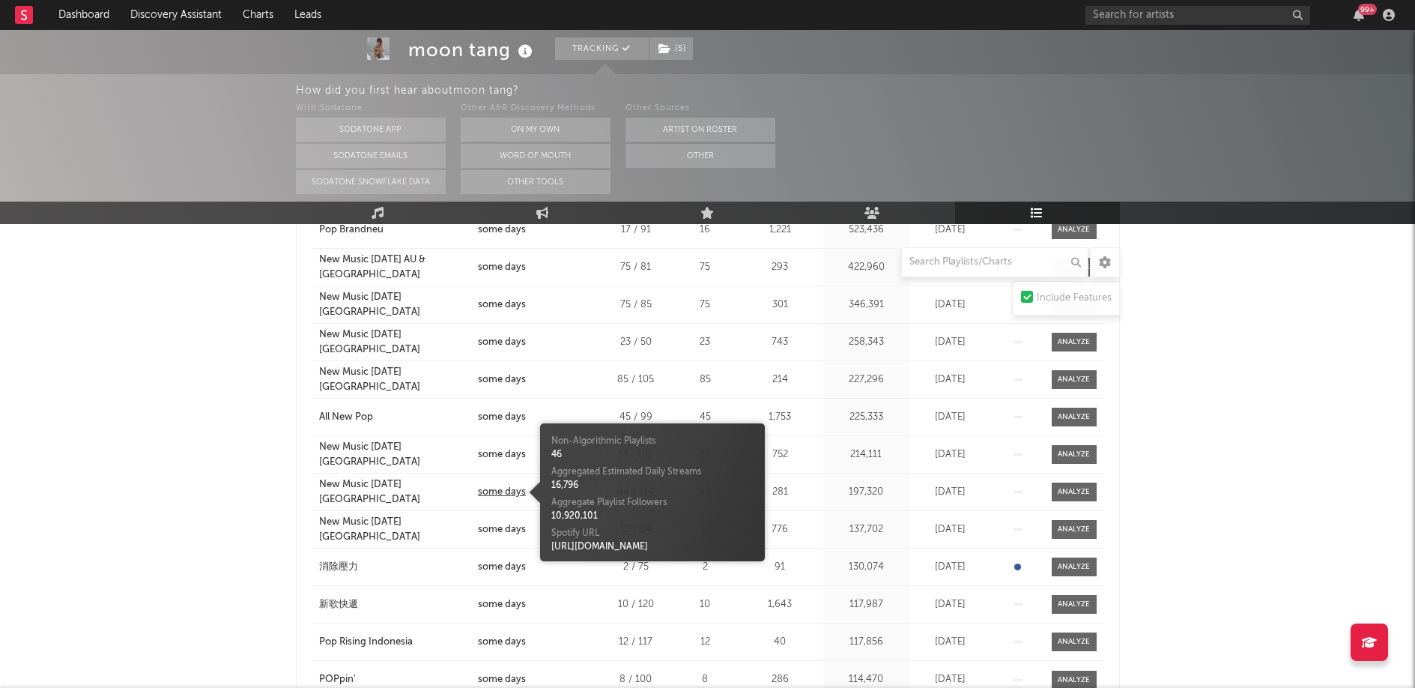
click at [508, 488] on div "some days" at bounding box center [502, 492] width 48 height 15
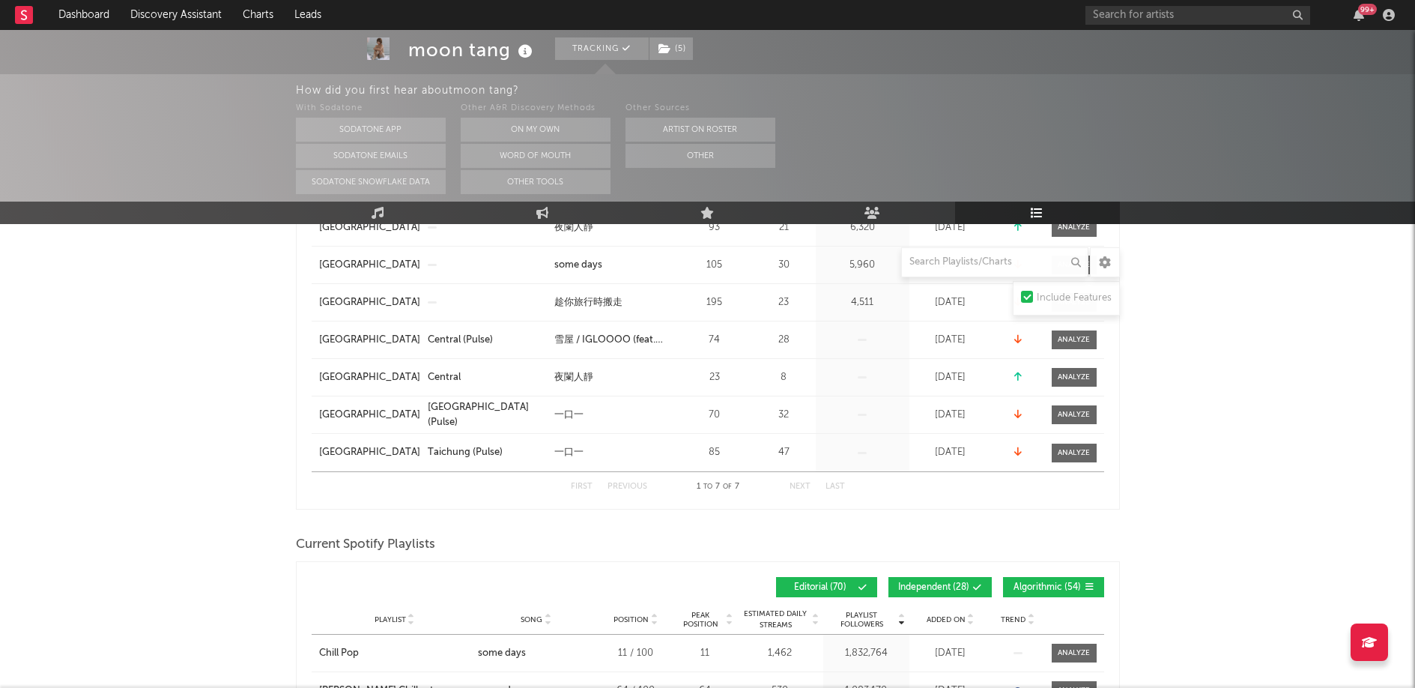
scroll to position [408, 0]
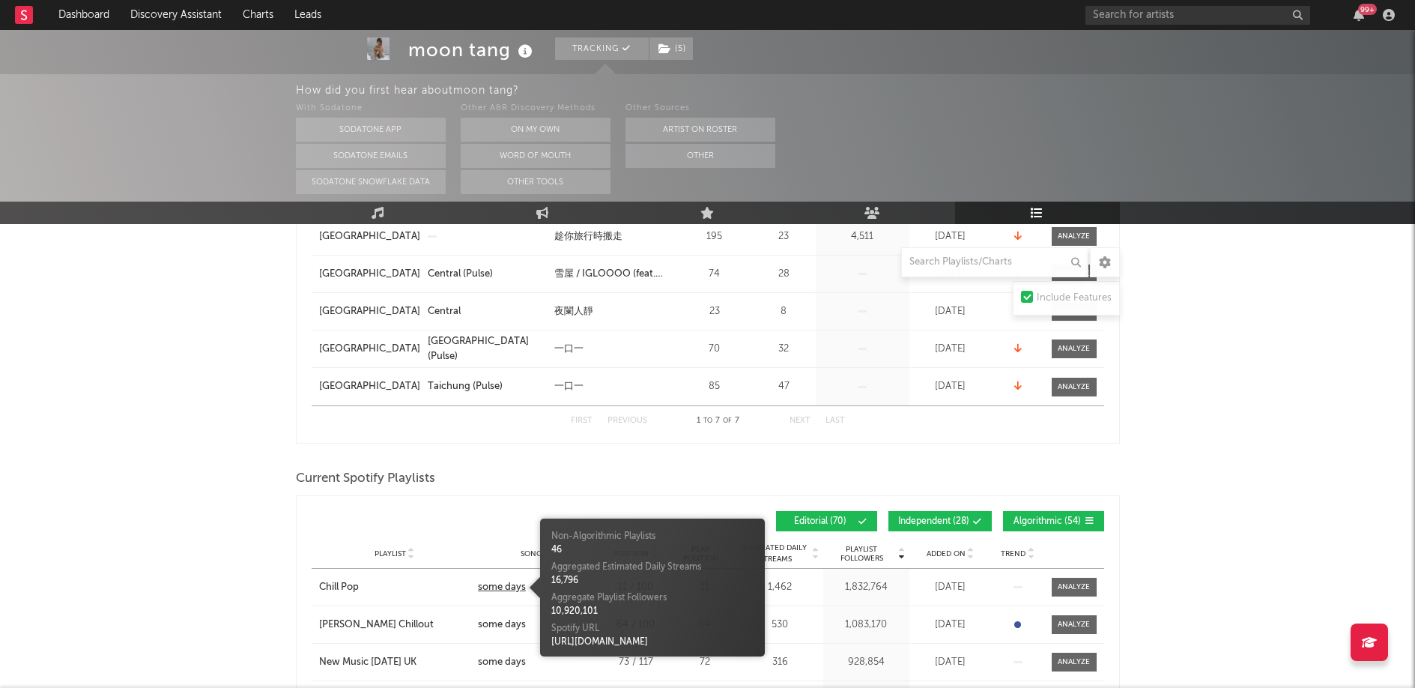
click at [492, 592] on div "some days" at bounding box center [502, 587] width 48 height 15
drag, startPoint x: 552, startPoint y: 533, endPoint x: 745, endPoint y: 573, distance: 196.6
click at [745, 573] on div "Non-Algorithmic Playlists 46 Aggregated Estimated Daily Streams 16,796 Aggregat…" at bounding box center [652, 589] width 202 height 119
click at [745, 574] on div "16,796" at bounding box center [652, 580] width 202 height 13
drag, startPoint x: 569, startPoint y: 536, endPoint x: 635, endPoint y: 598, distance: 90.7
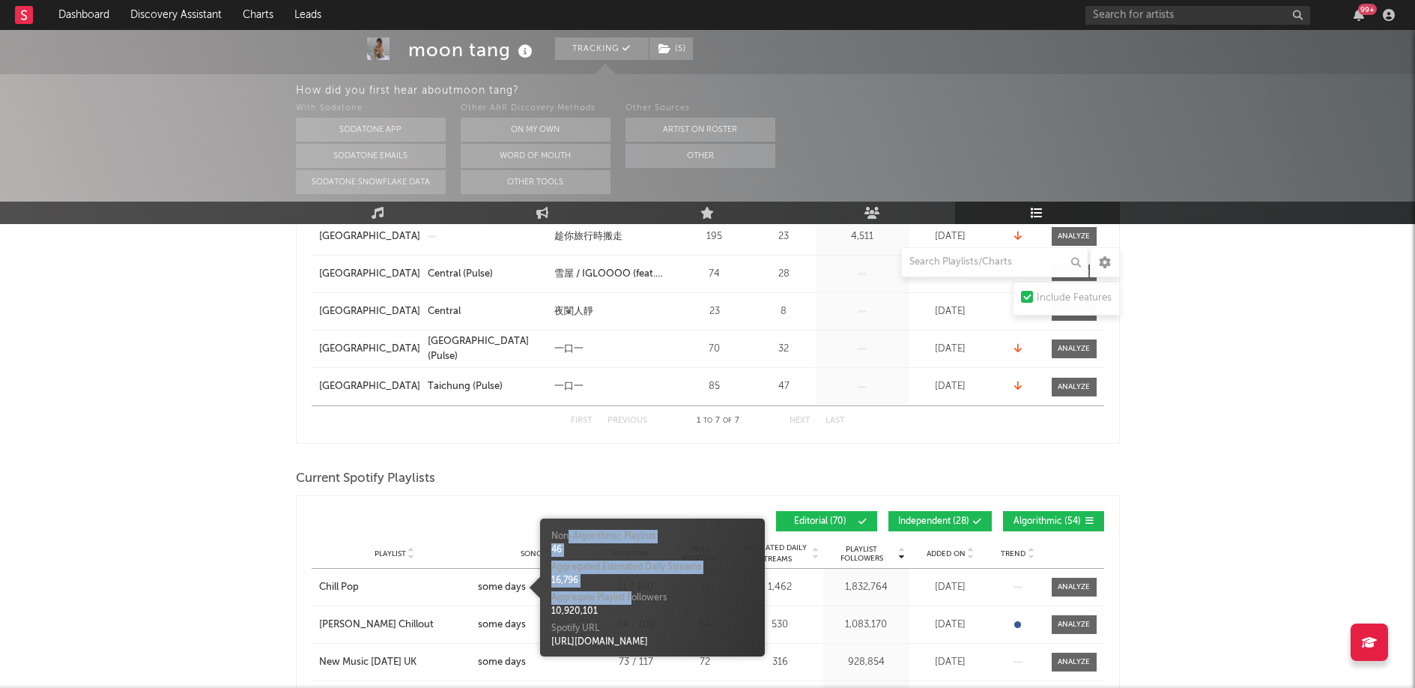
click at [635, 598] on div "Non-Algorithmic Playlists 46 Aggregated Estimated Daily Streams 16,796 Aggregat…" at bounding box center [652, 589] width 202 height 119
click at [635, 598] on div "Aggregate Playlist Followers" at bounding box center [652, 597] width 202 height 13
drag, startPoint x: 566, startPoint y: 518, endPoint x: 574, endPoint y: 618, distance: 99.9
click at [574, 618] on div "Non-Algorithmic Playlists 46 Aggregated Estimated Daily Streams 16,796 Aggregat…" at bounding box center [652, 587] width 225 height 138
click at [574, 618] on div "Non-Algorithmic Playlists 46 Aggregated Estimated Daily Streams 16,796 Aggregat…" at bounding box center [652, 589] width 202 height 119
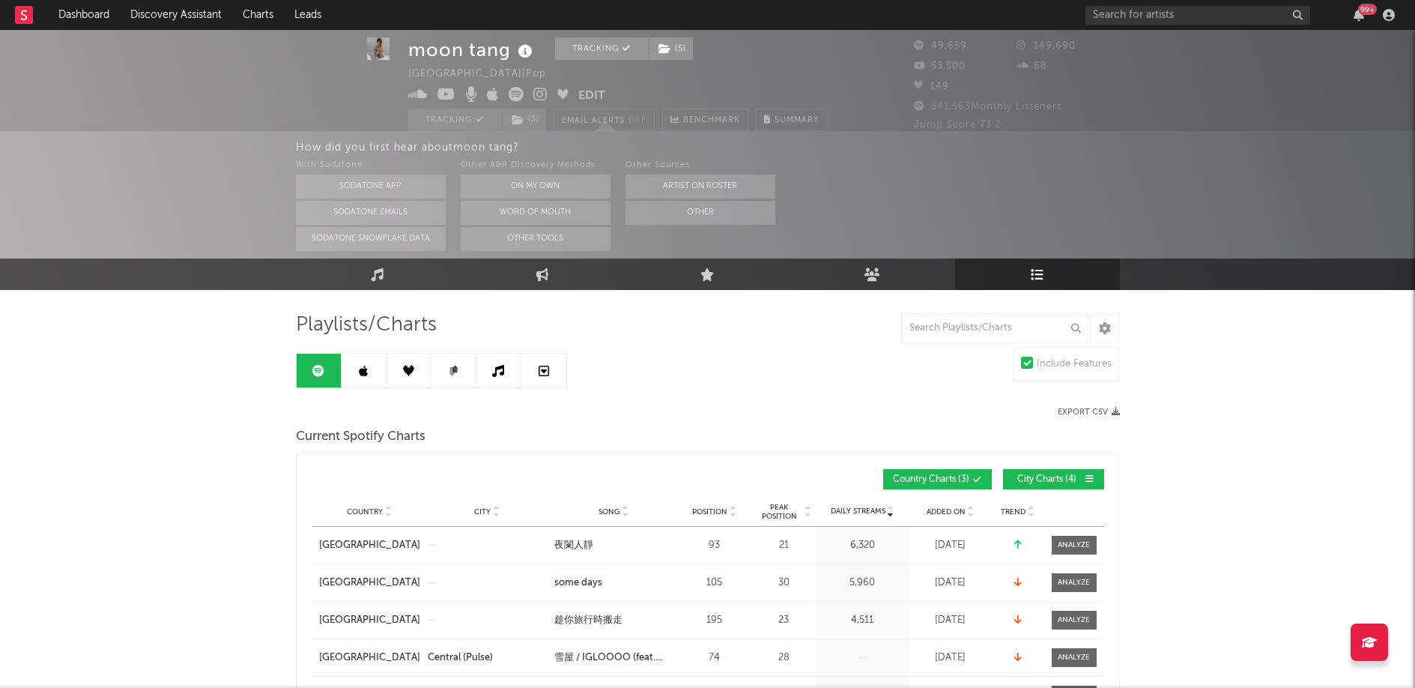
scroll to position [0, 0]
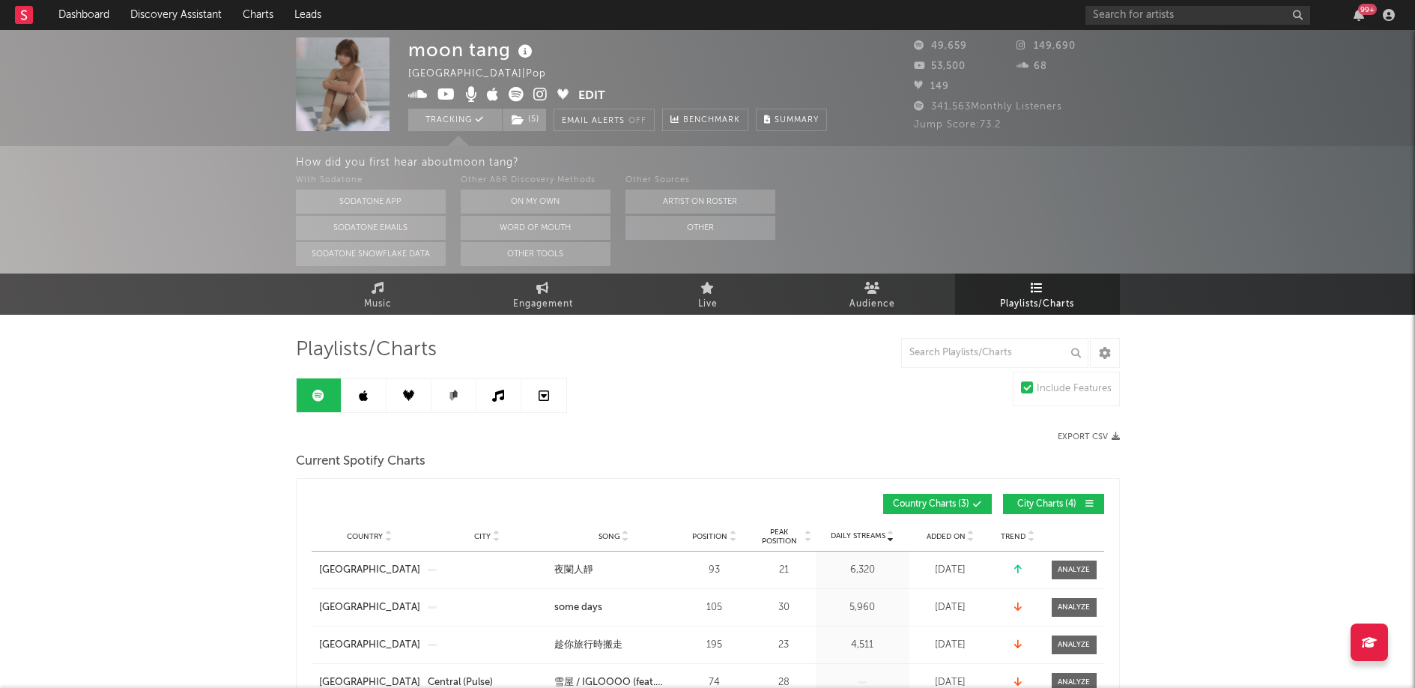
click at [1118, 438] on icon "button" at bounding box center [1116, 436] width 8 height 8
click at [379, 411] on link at bounding box center [364, 395] width 45 height 34
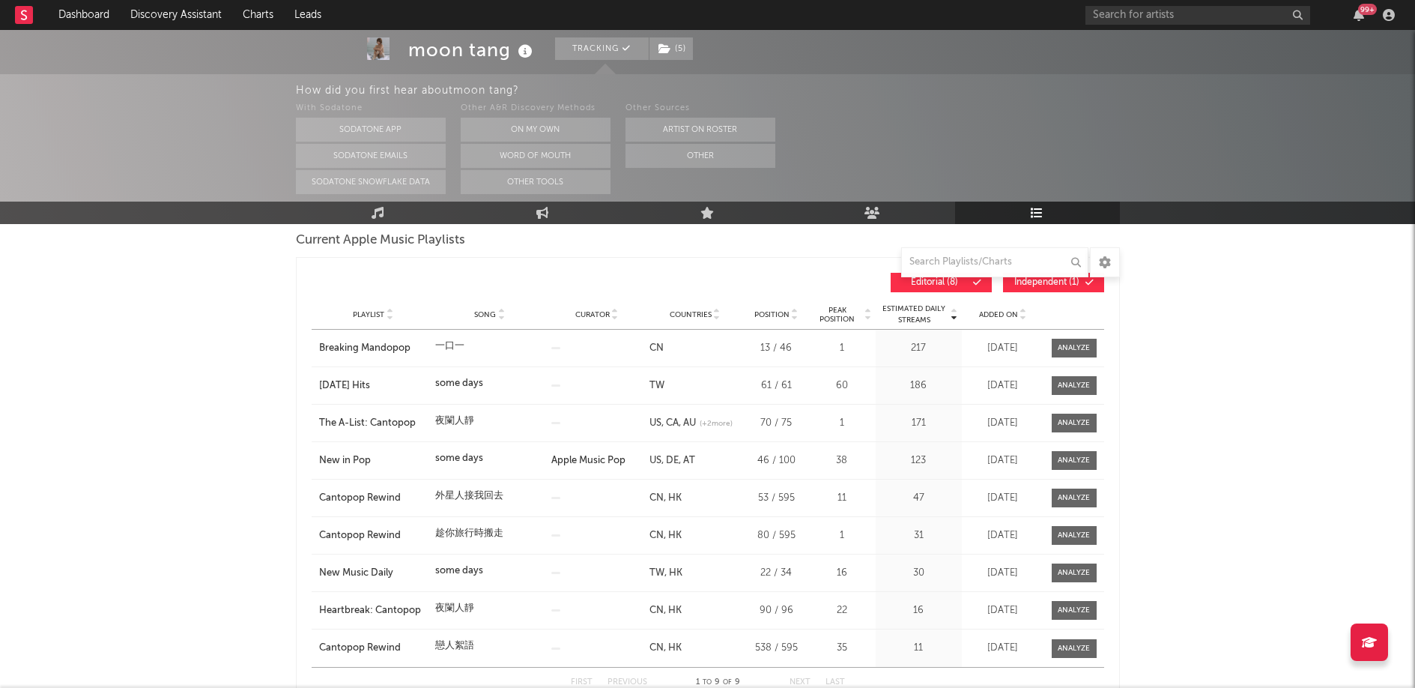
scroll to position [223, 0]
drag, startPoint x: 762, startPoint y: 458, endPoint x: 845, endPoint y: 464, distance: 83.4
click at [845, 464] on div "Playlist New in Pop Song some days Curator Apple Music Pop Genre Countries US D…" at bounding box center [708, 459] width 793 height 37
click at [845, 464] on div "38" at bounding box center [842, 459] width 60 height 15
drag, startPoint x: 737, startPoint y: 460, endPoint x: 921, endPoint y: 465, distance: 183.6
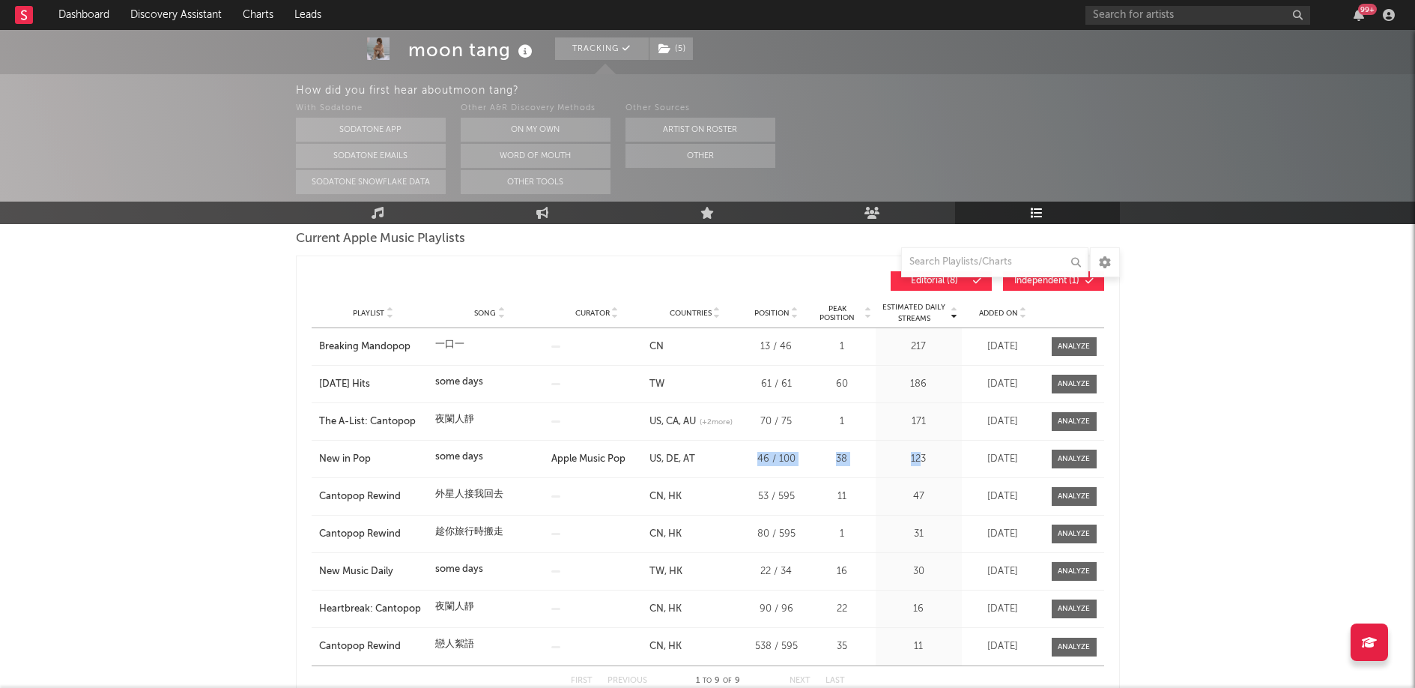
click at [921, 465] on div "Playlist New in Pop Song some days Curator Apple Music Pop Genre Countries US D…" at bounding box center [708, 459] width 793 height 37
click at [921, 465] on div "123" at bounding box center [919, 459] width 79 height 15
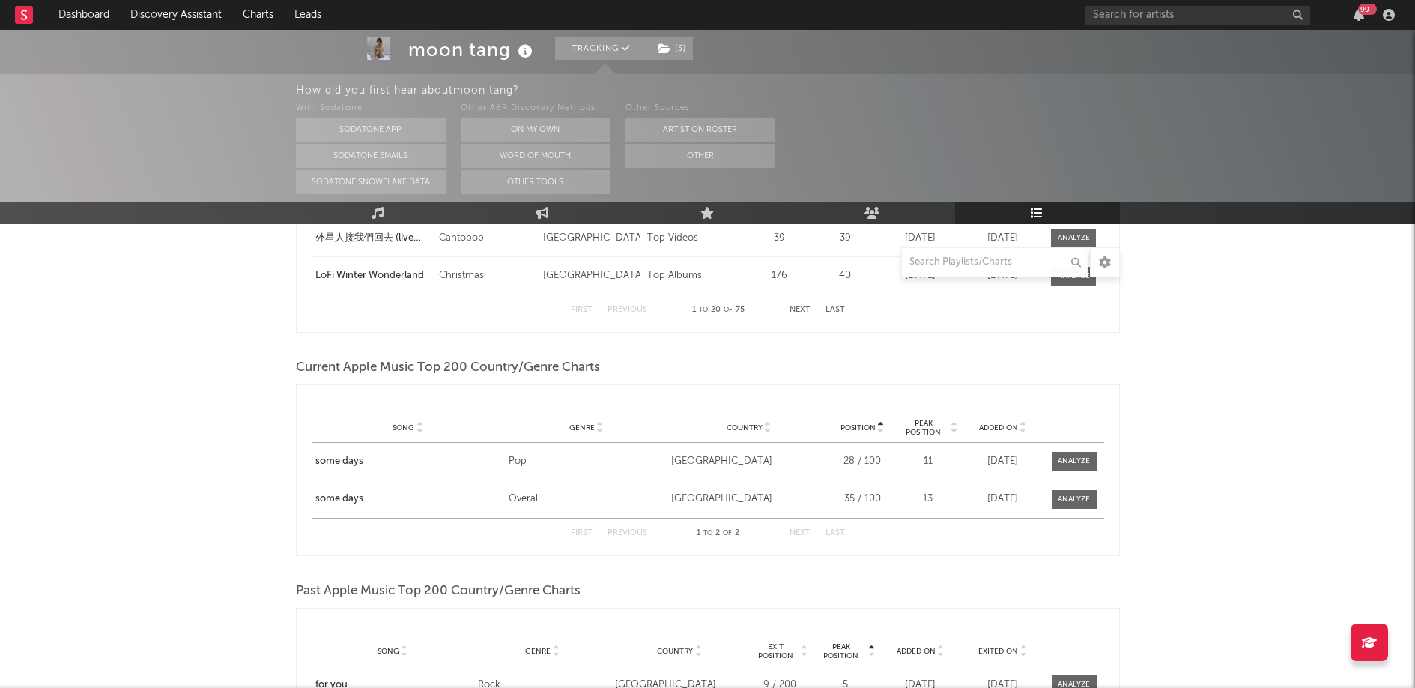
scroll to position [3822, 0]
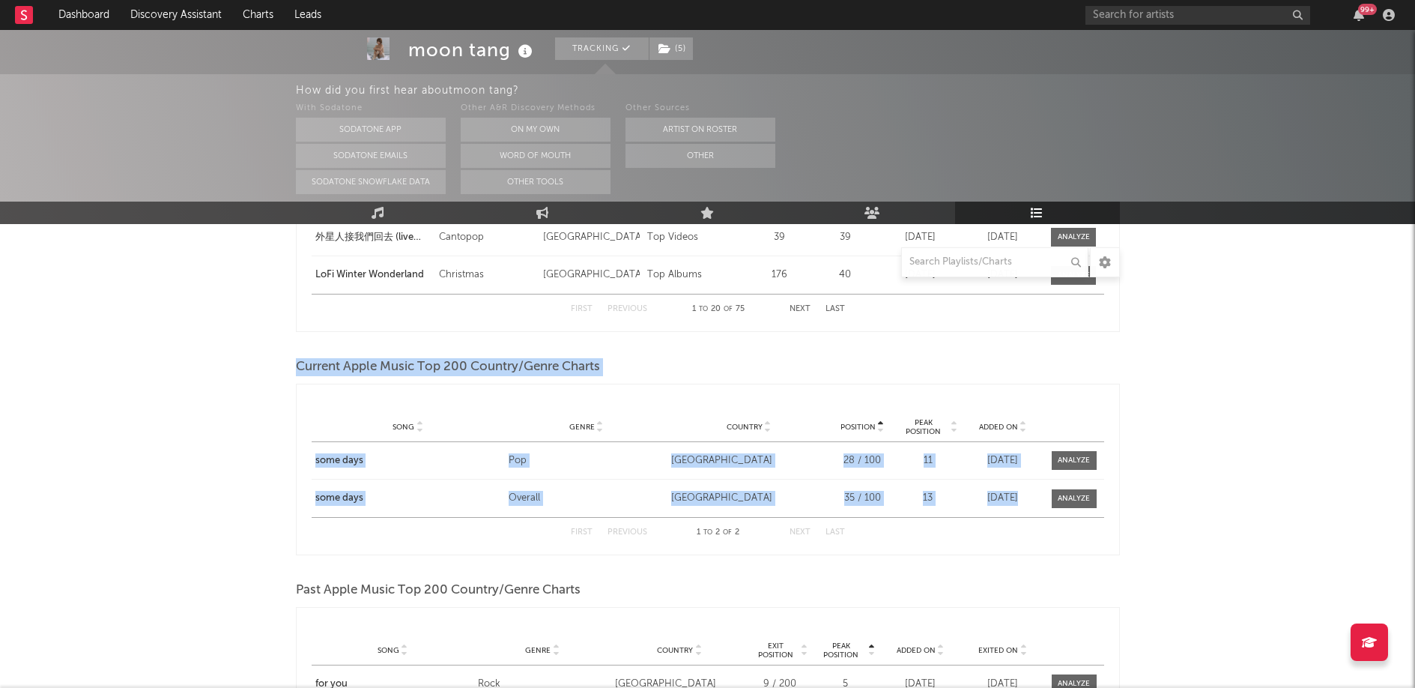
drag, startPoint x: 293, startPoint y: 366, endPoint x: 1120, endPoint y: 510, distance: 839.5
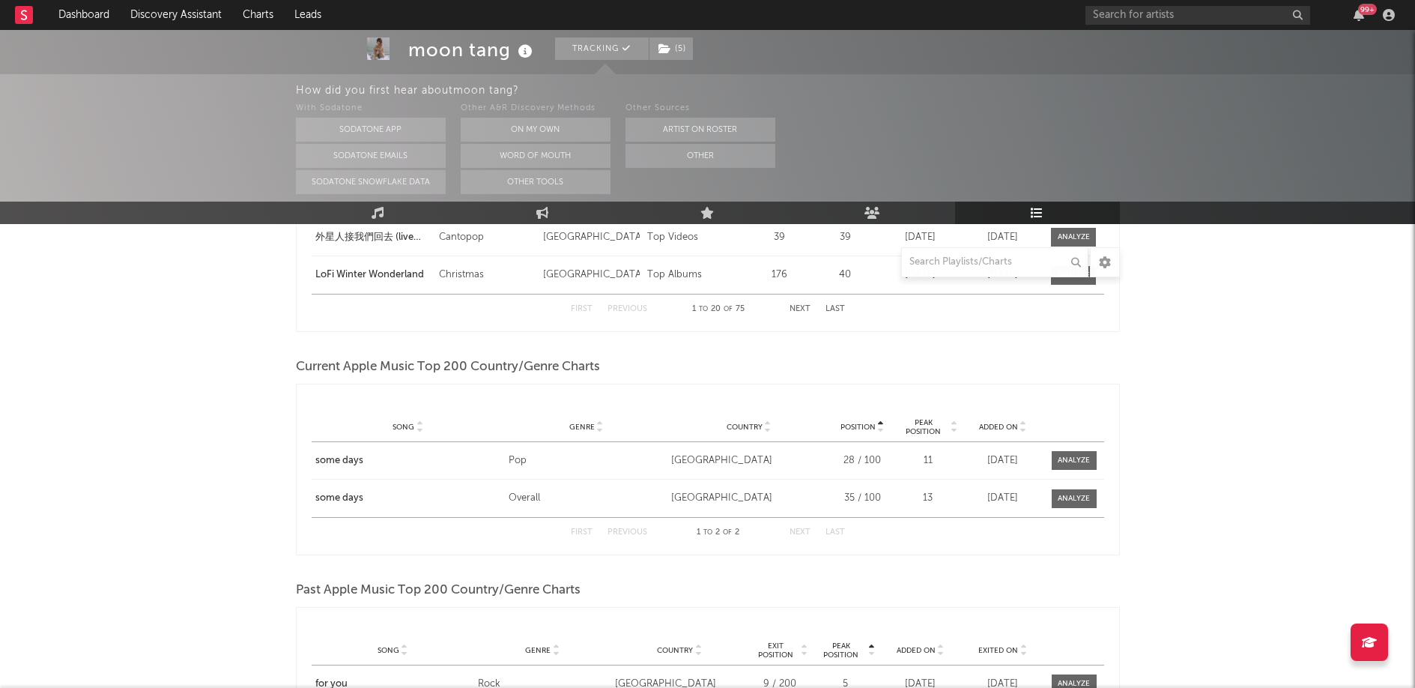
click at [1092, 509] on div "Playlist Song some days Curator Genre Overall Countries Country [GEOGRAPHIC_DAT…" at bounding box center [708, 497] width 793 height 37
click at [1092, 506] on span at bounding box center [1074, 498] width 45 height 19
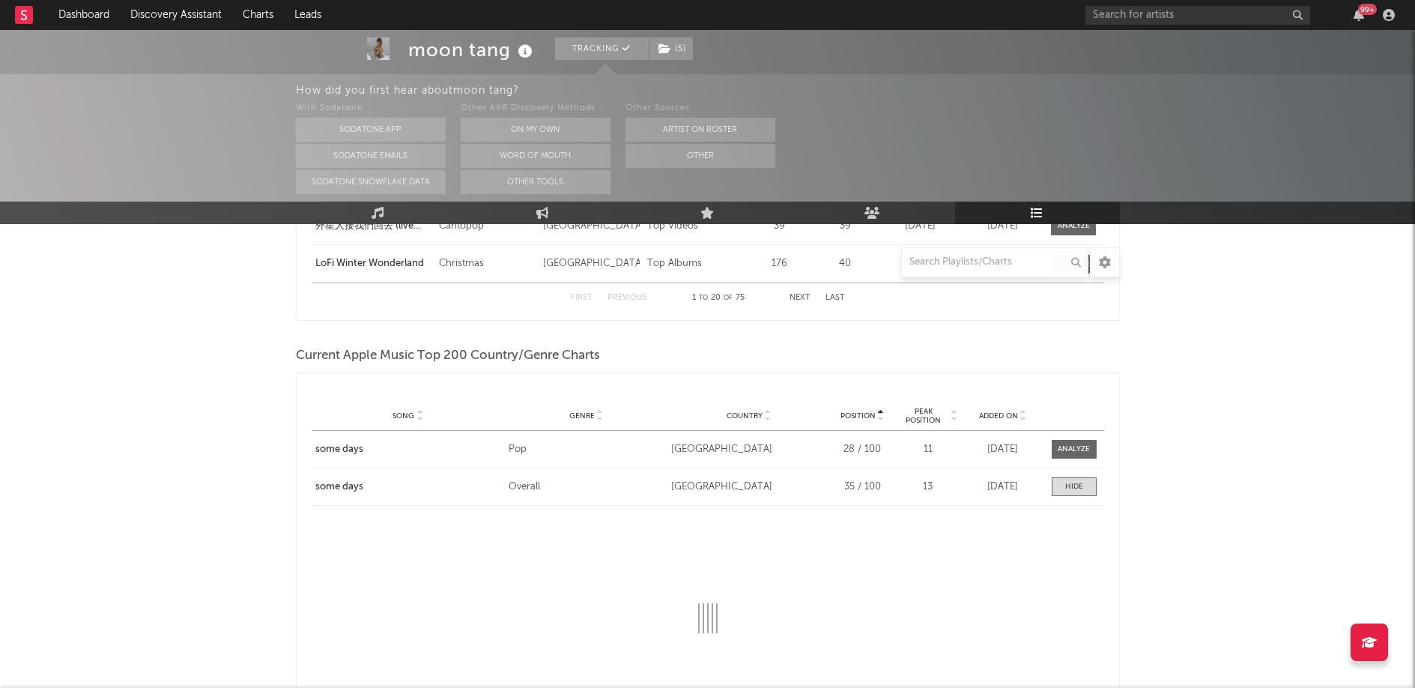
select select "1w"
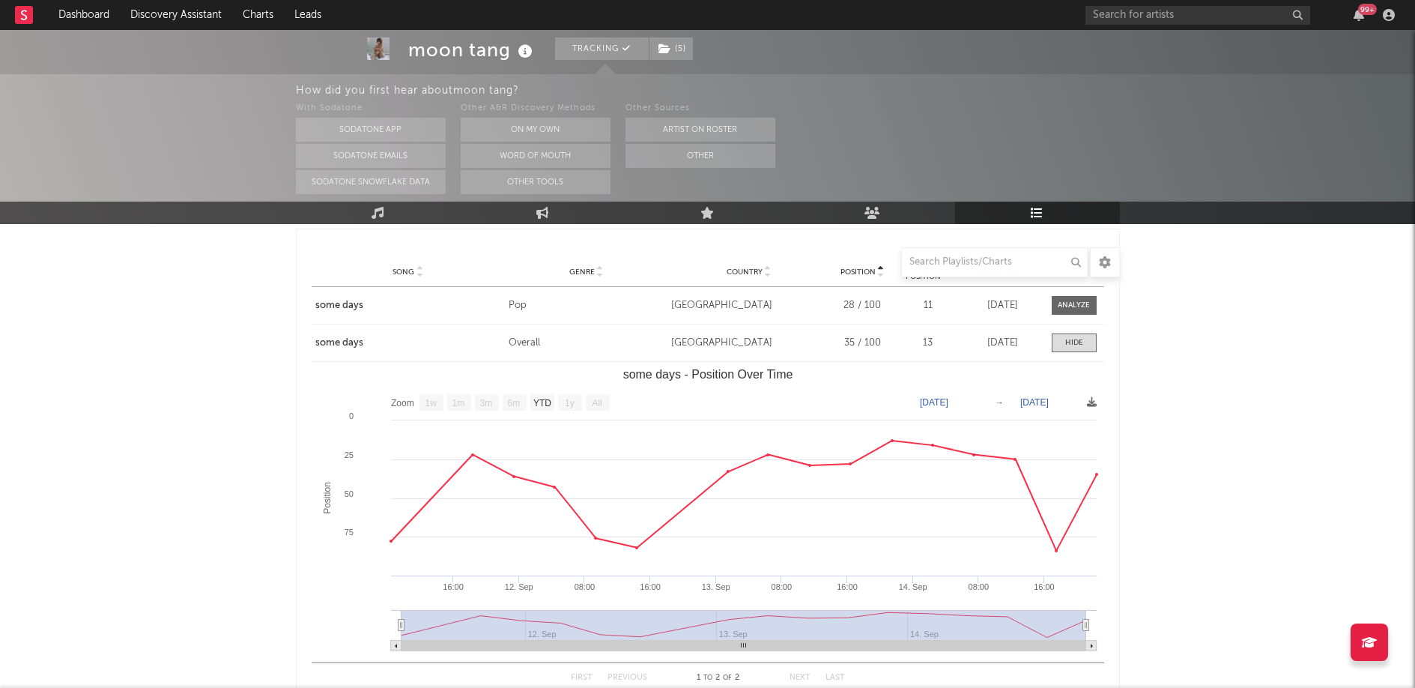
scroll to position [3978, 0]
click at [1081, 348] on span at bounding box center [1074, 342] width 45 height 19
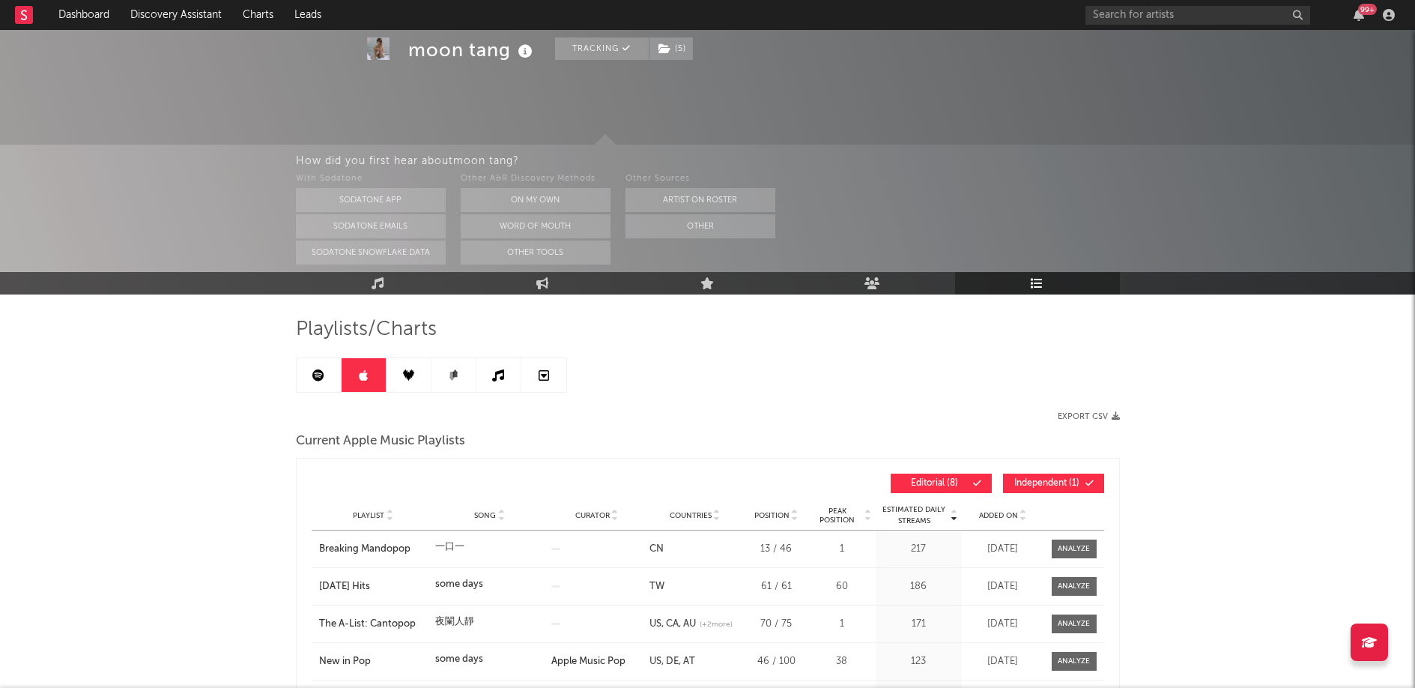
scroll to position [0, 0]
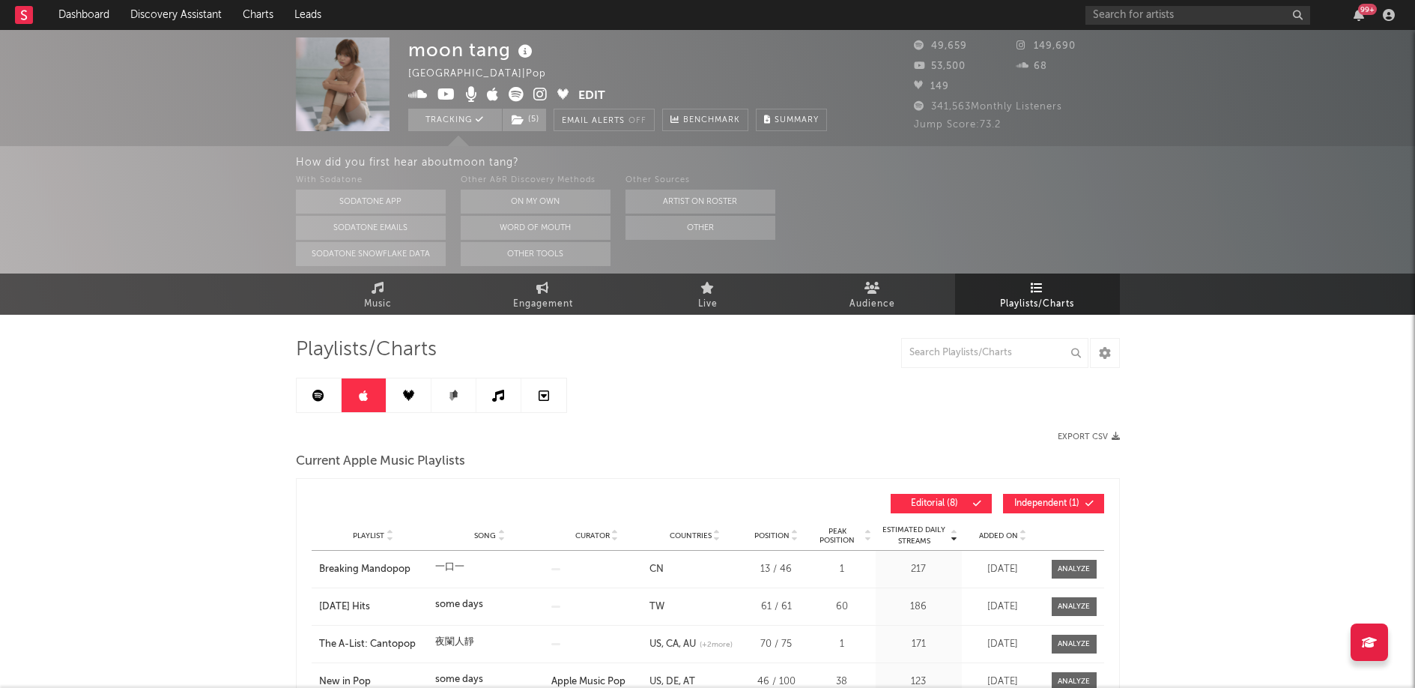
click at [411, 395] on icon at bounding box center [408, 395] width 11 height 11
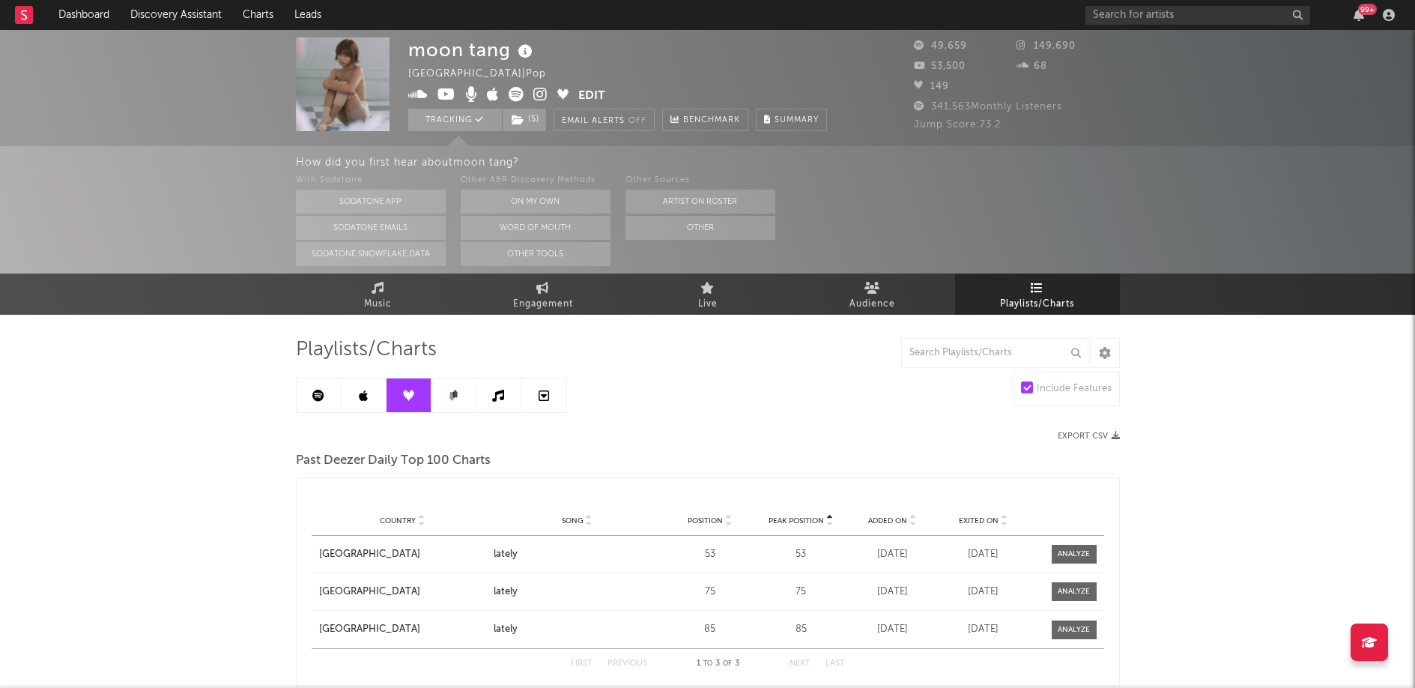
click at [439, 390] on link at bounding box center [454, 395] width 45 height 34
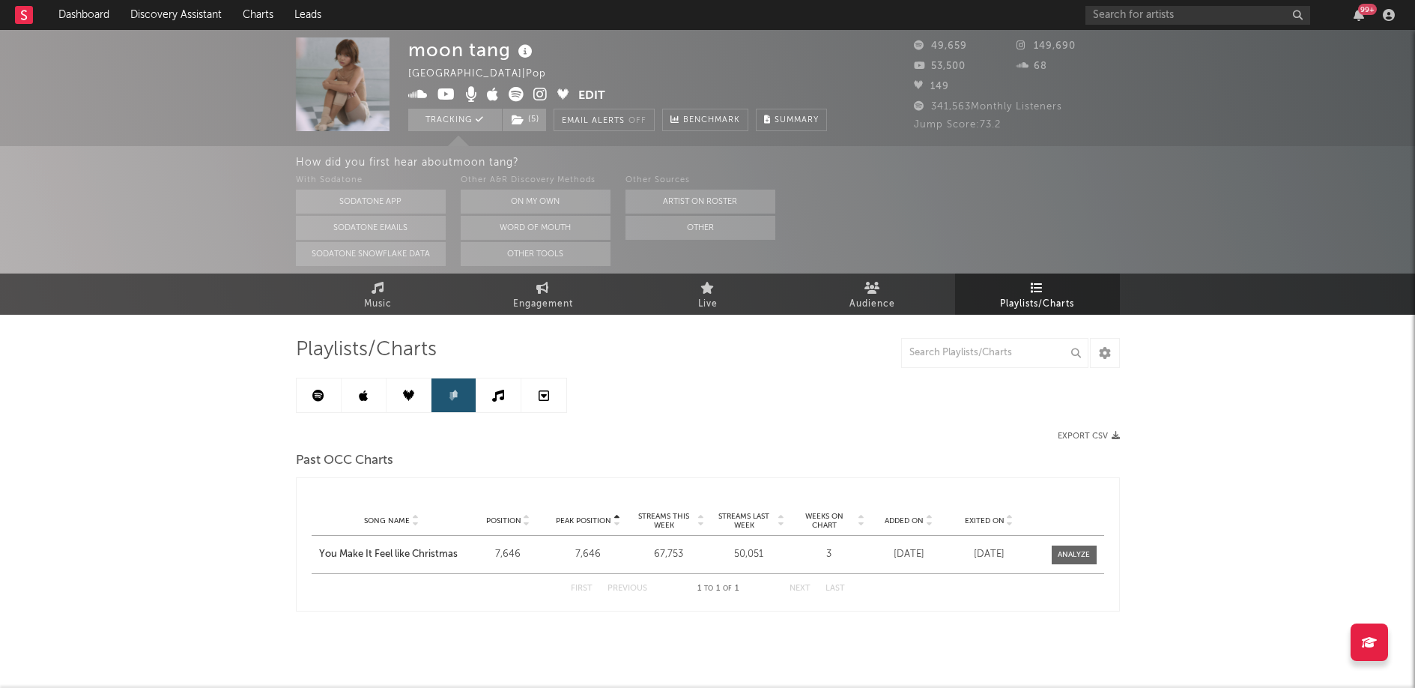
click at [493, 391] on icon at bounding box center [498, 396] width 12 height 12
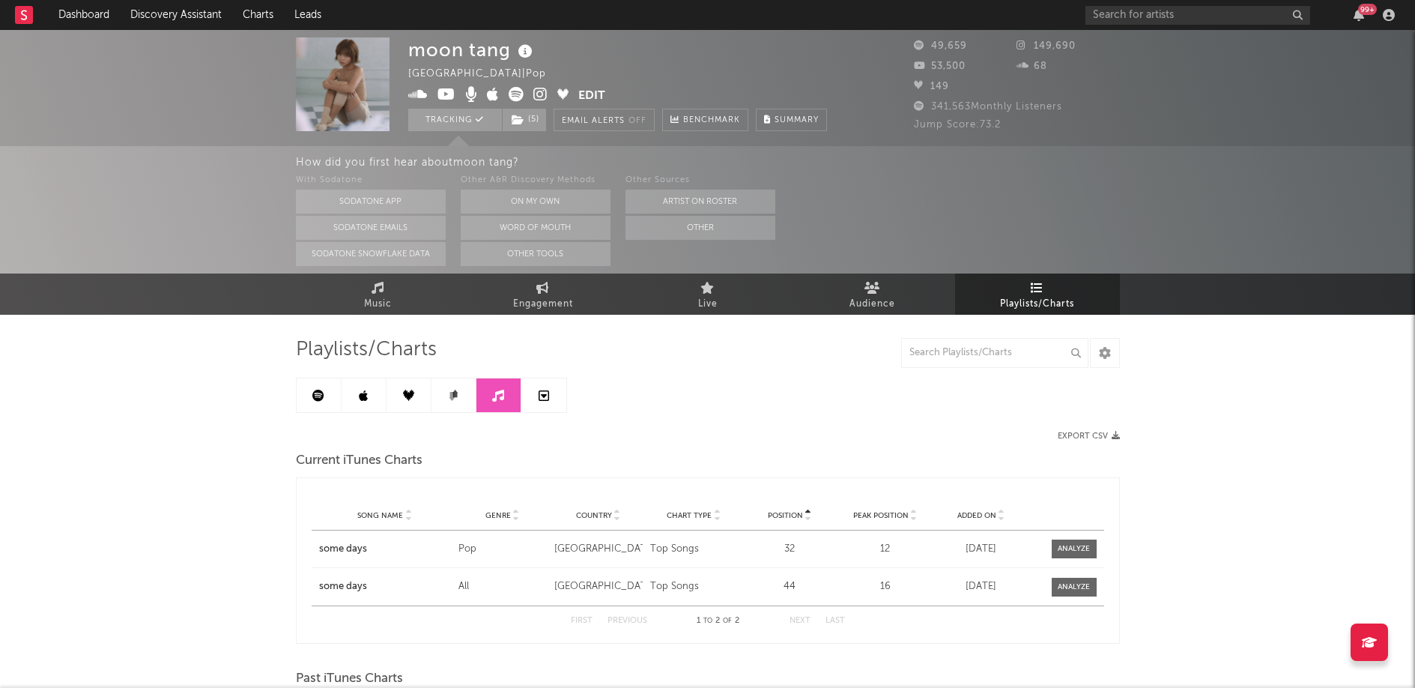
click at [553, 408] on link at bounding box center [543, 395] width 45 height 34
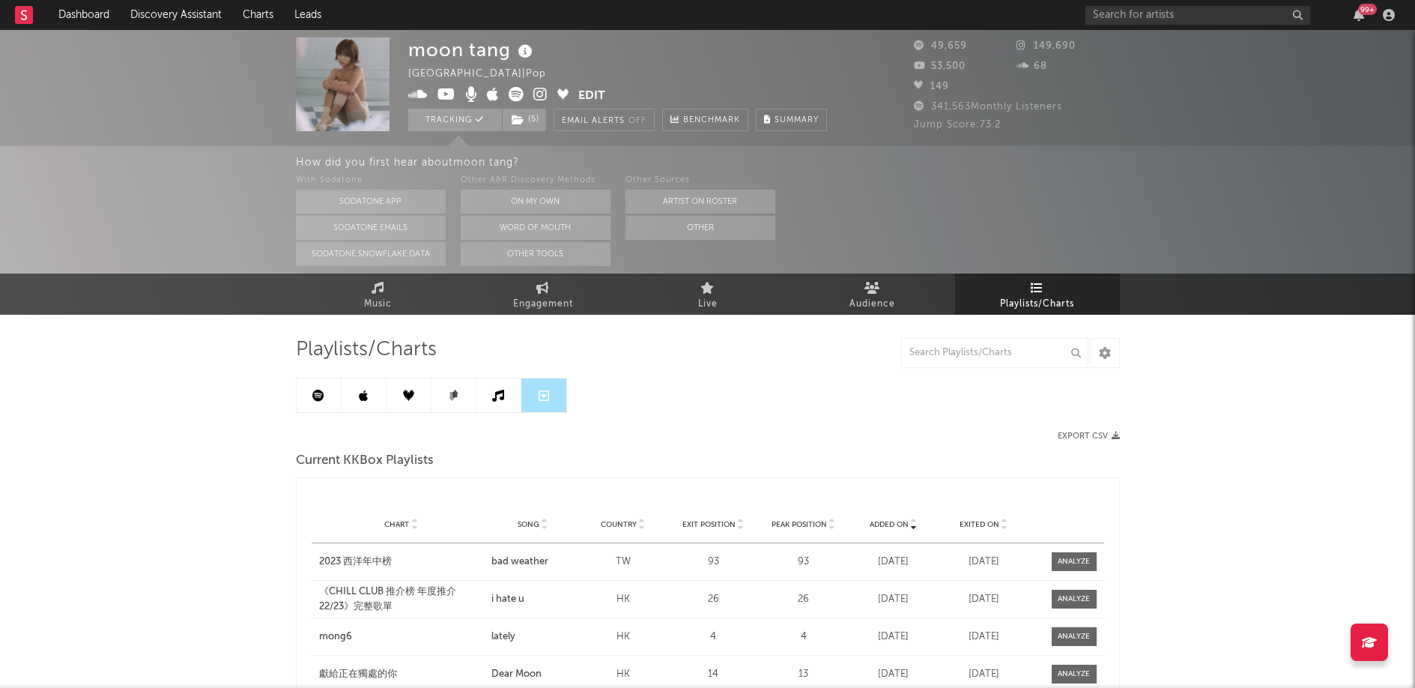
click at [390, 398] on link at bounding box center [409, 395] width 45 height 34
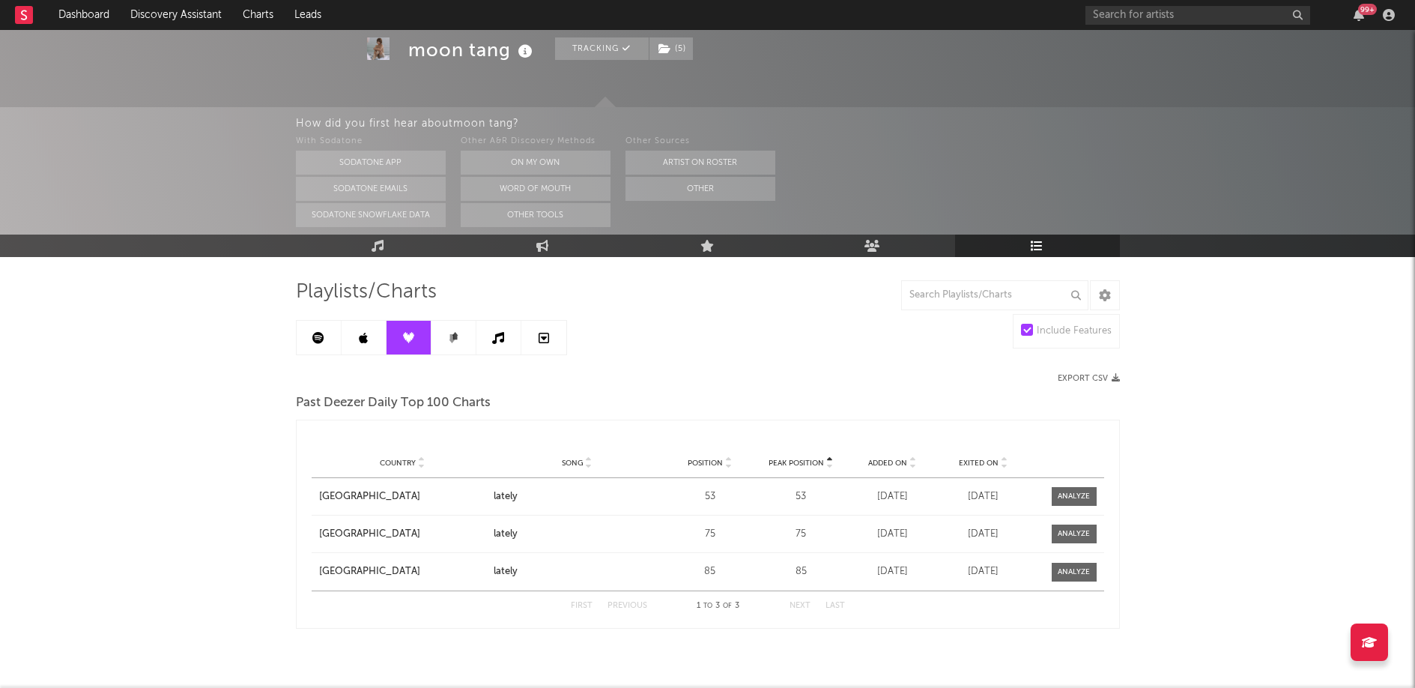
scroll to position [88, 0]
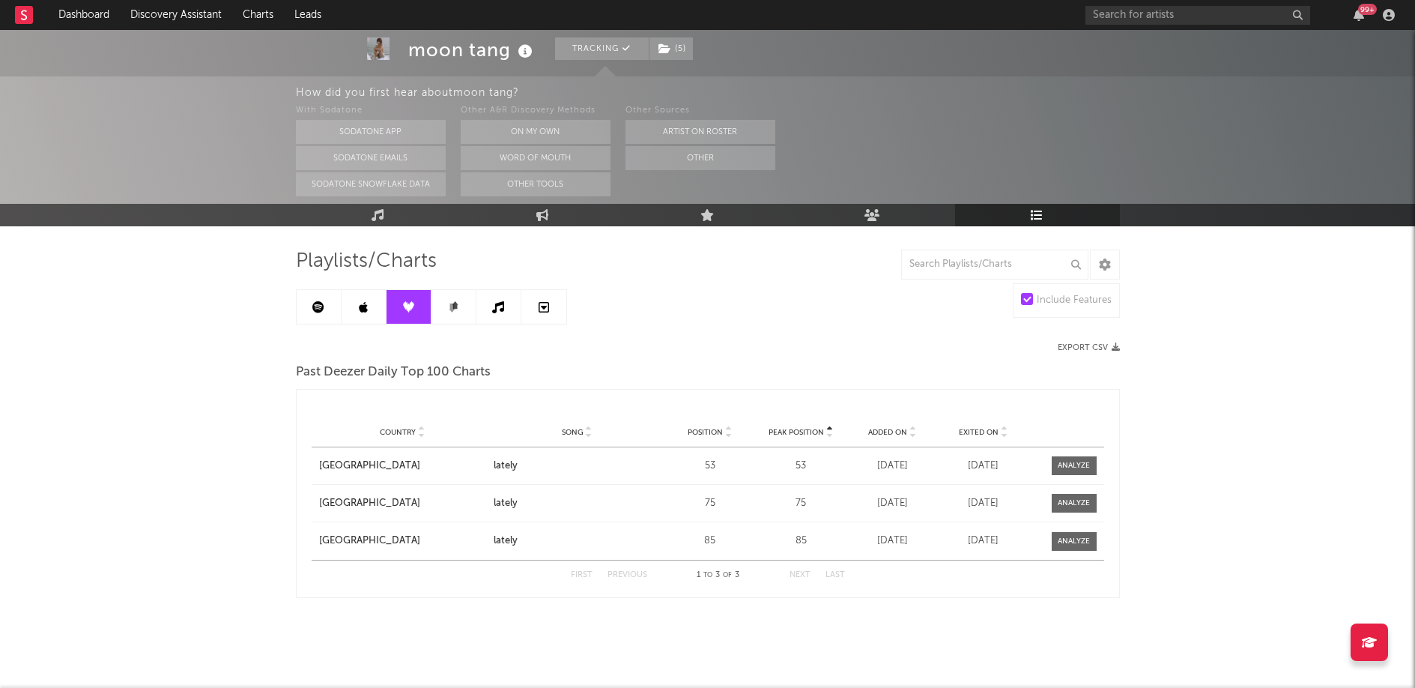
click at [375, 293] on link at bounding box center [364, 307] width 45 height 34
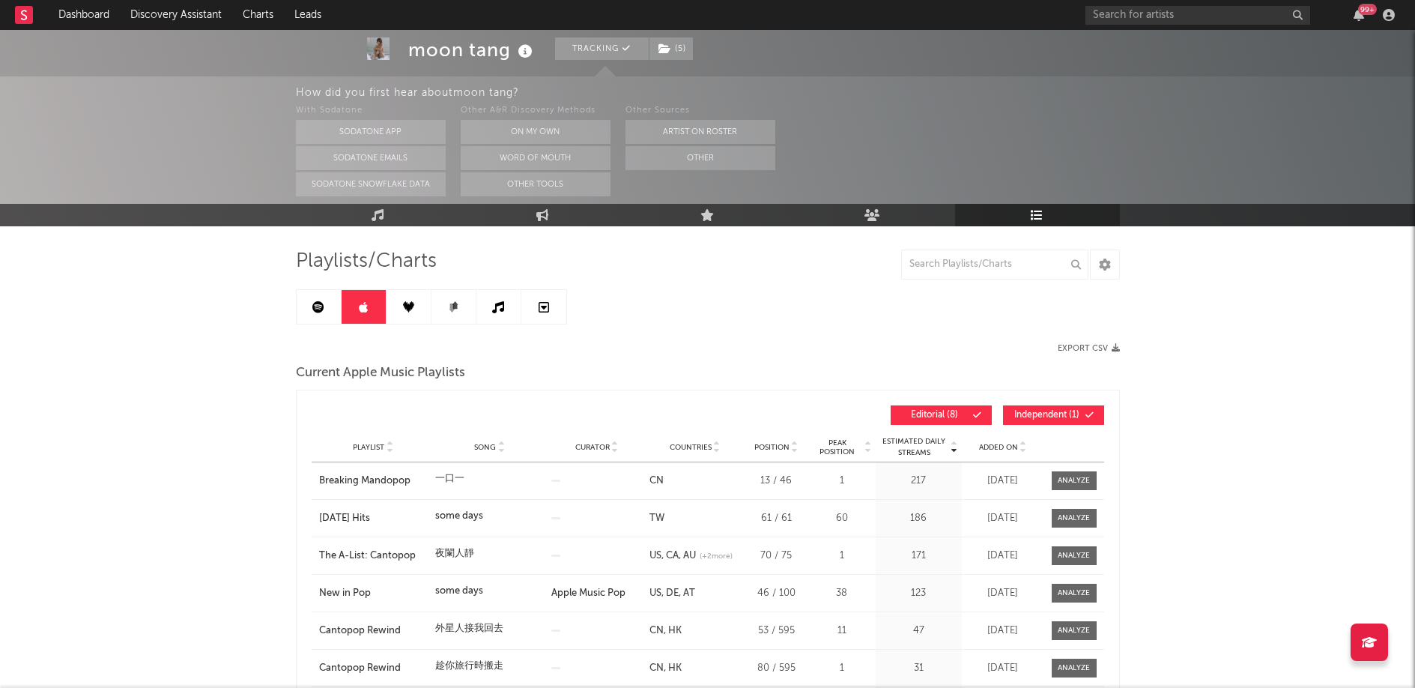
click at [476, 301] on link at bounding box center [498, 307] width 45 height 34
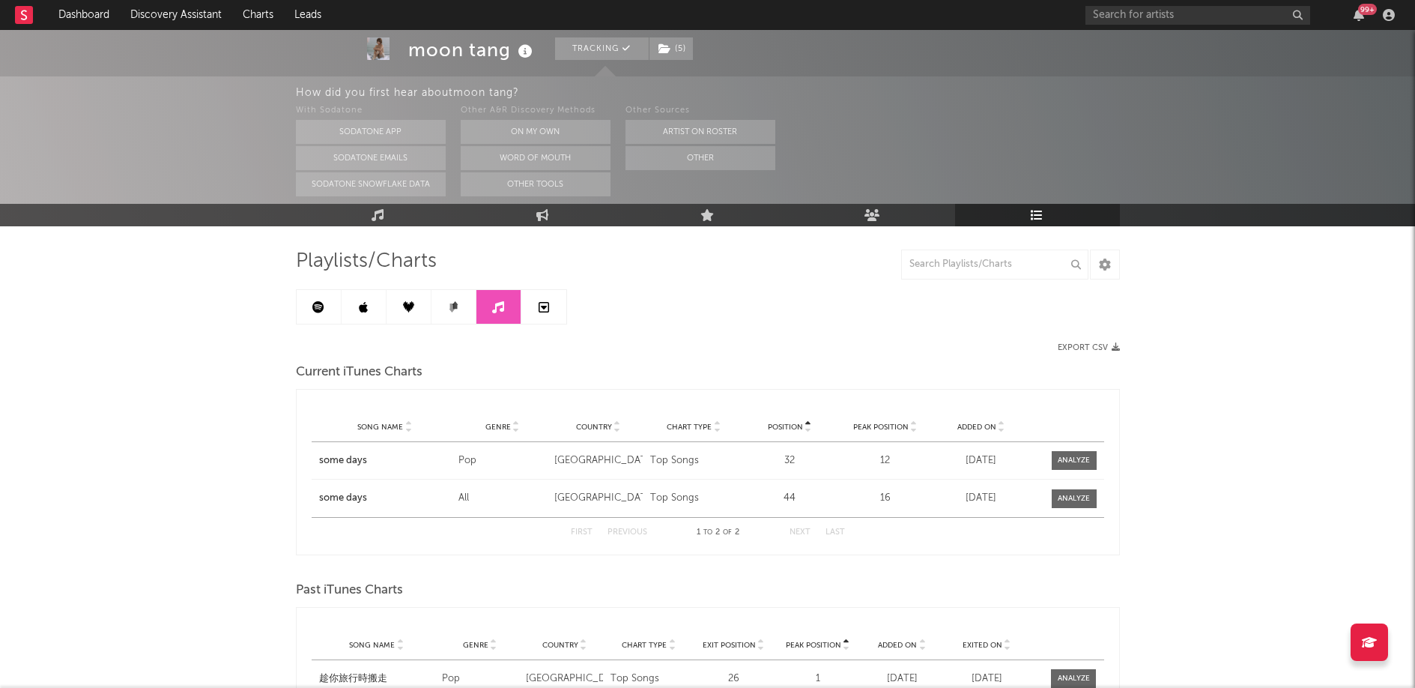
click at [472, 303] on link at bounding box center [454, 307] width 45 height 34
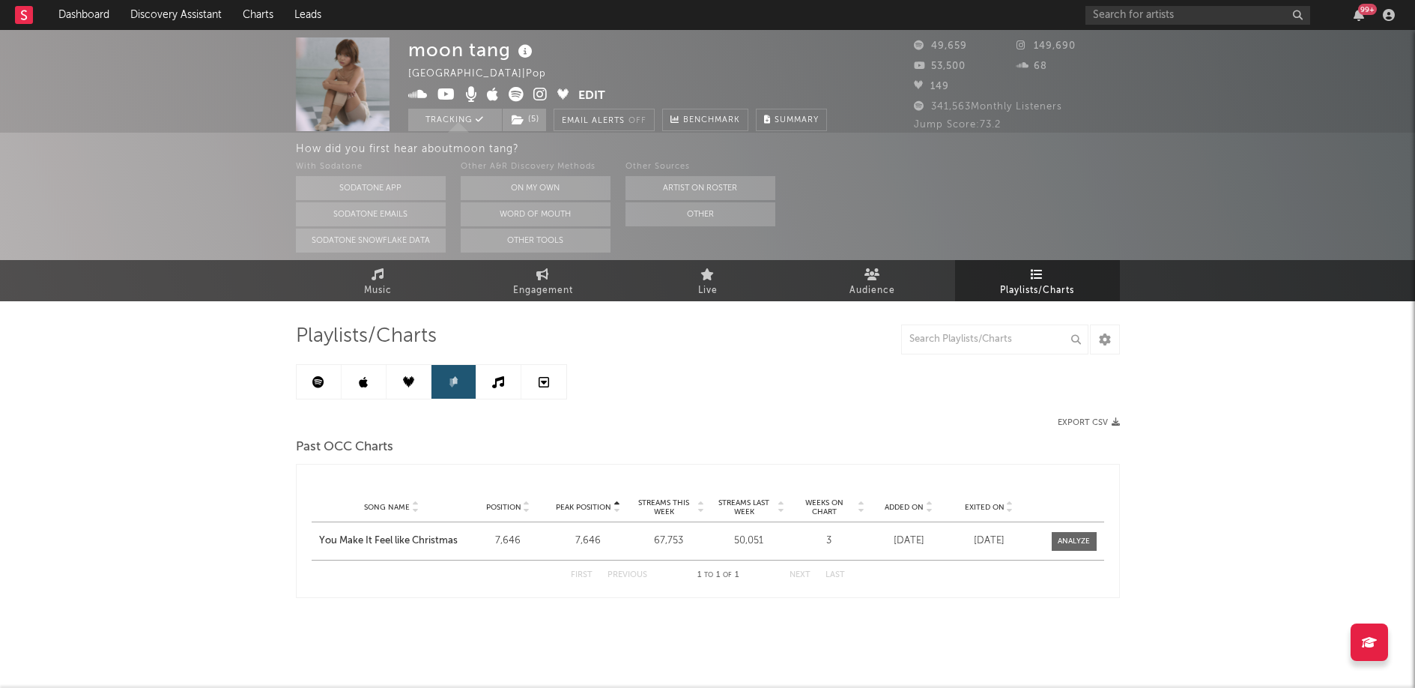
click at [498, 393] on link at bounding box center [498, 382] width 45 height 34
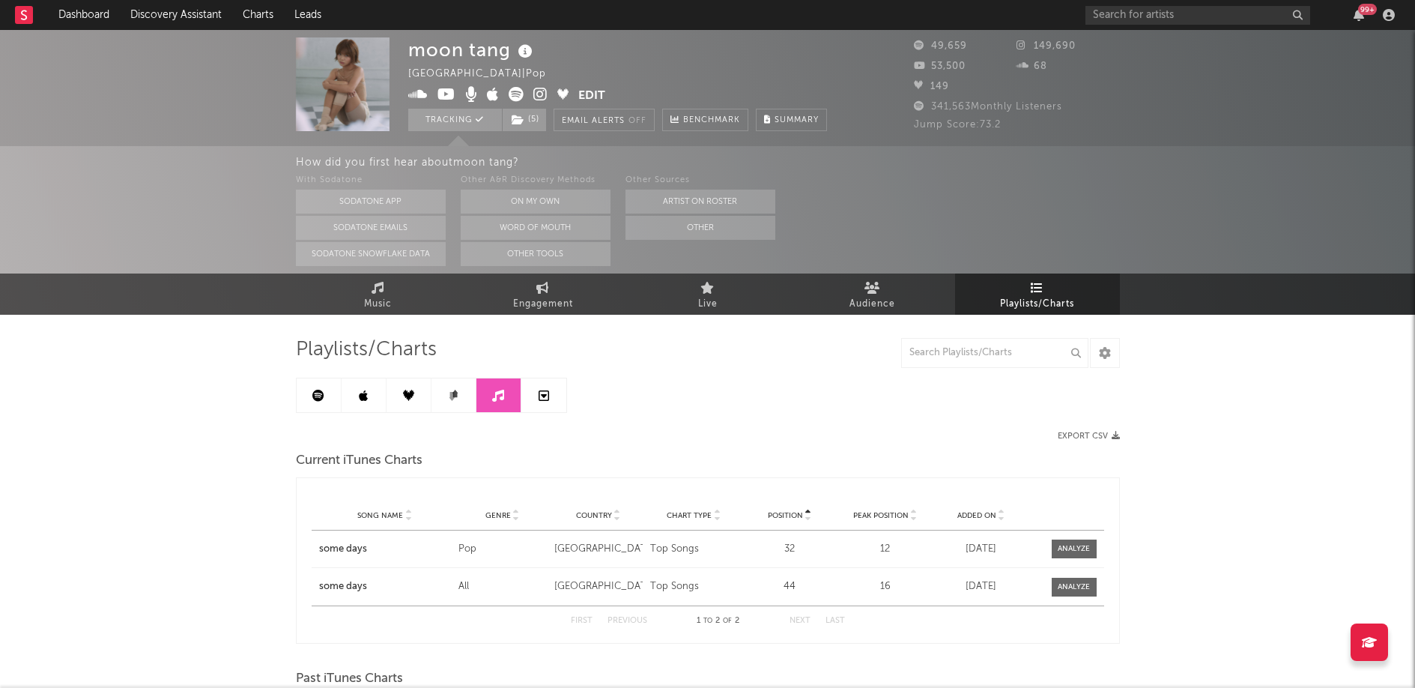
click at [356, 394] on link at bounding box center [364, 395] width 45 height 34
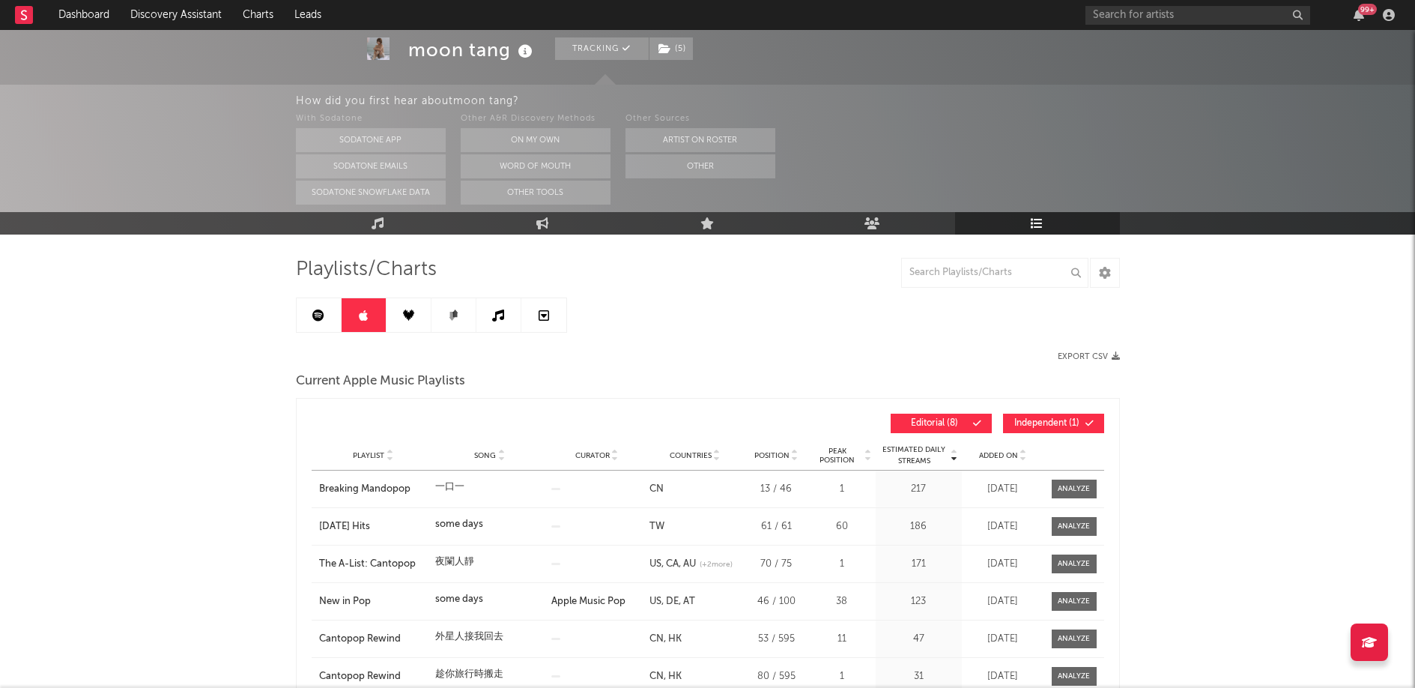
scroll to position [81, 0]
click at [1098, 354] on button "Export CSV" at bounding box center [1089, 355] width 62 height 9
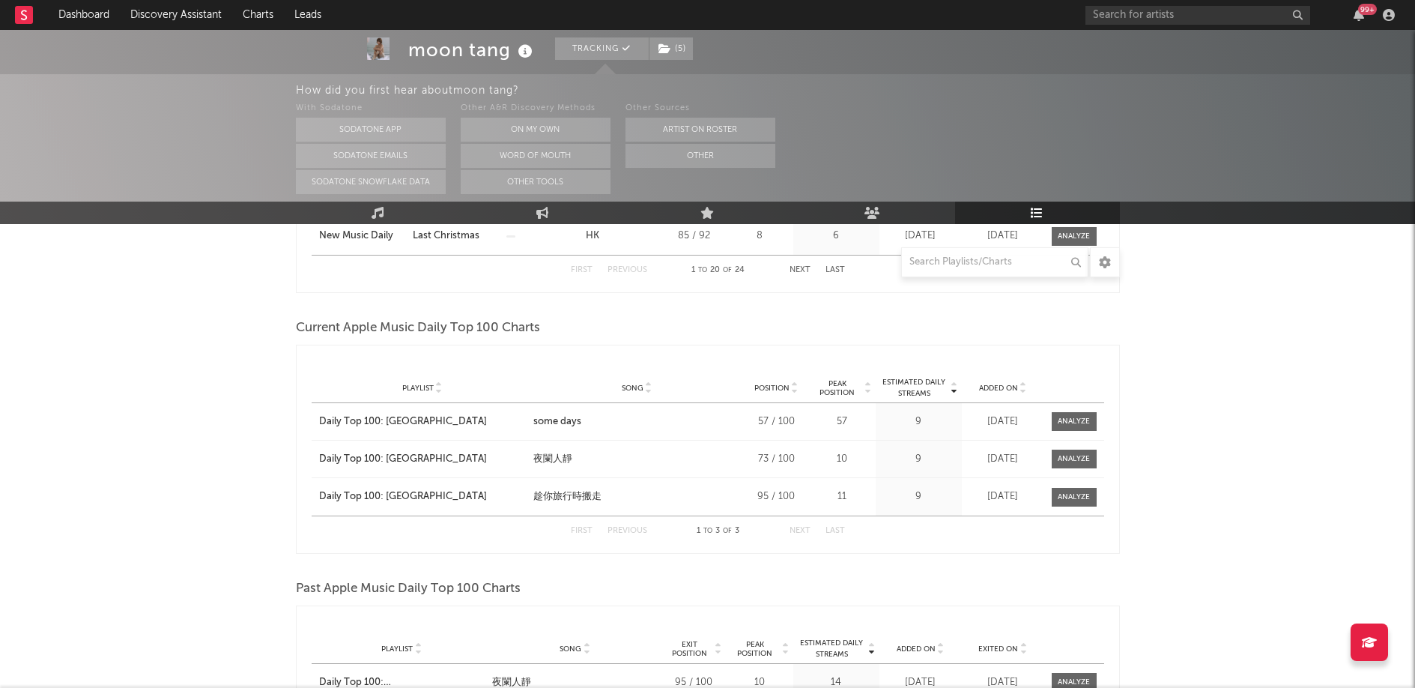
scroll to position [1549, 0]
